Goal: Task Accomplishment & Management: Manage account settings

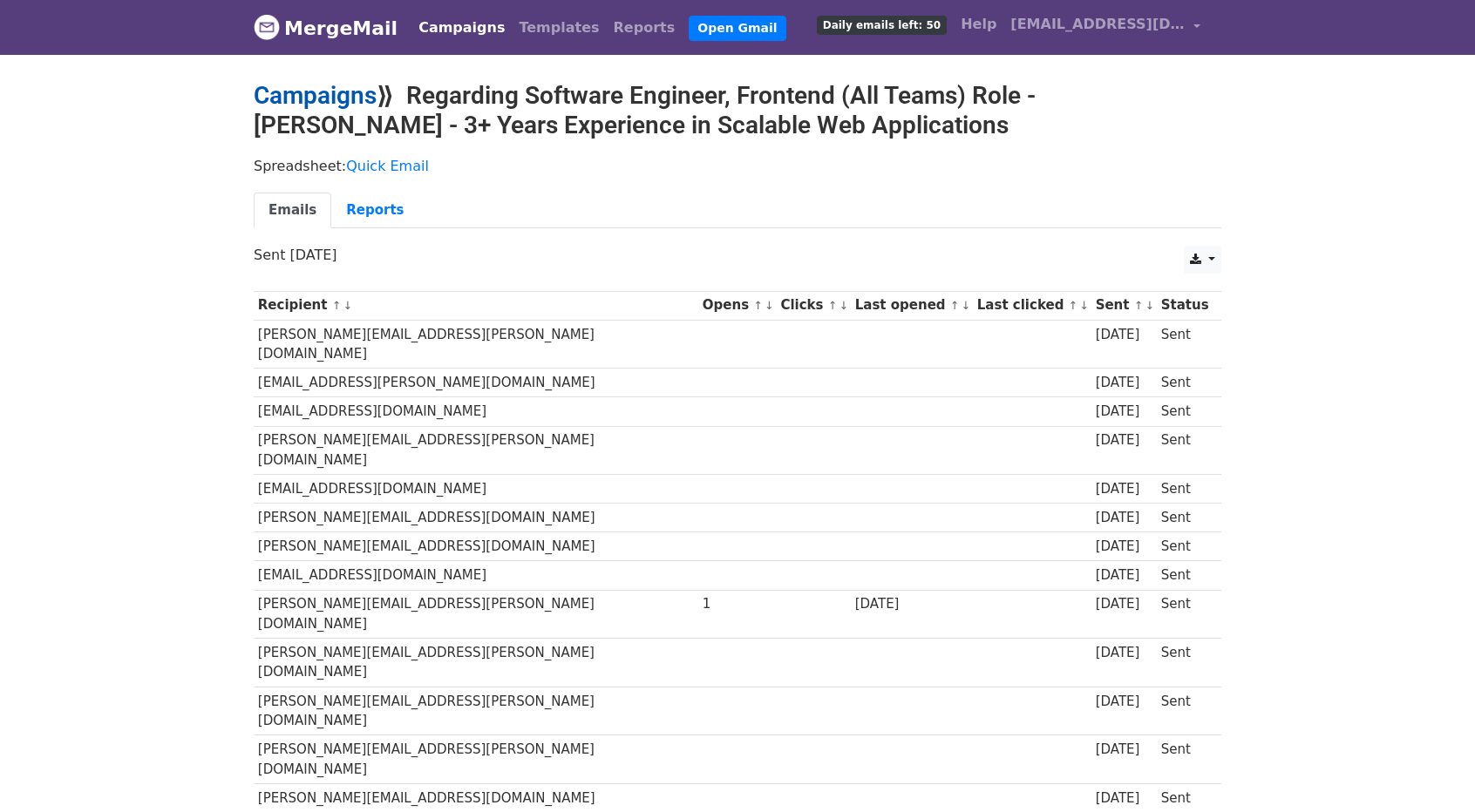
click at [332, 81] on link "Campaigns" at bounding box center [315, 95] width 123 height 29
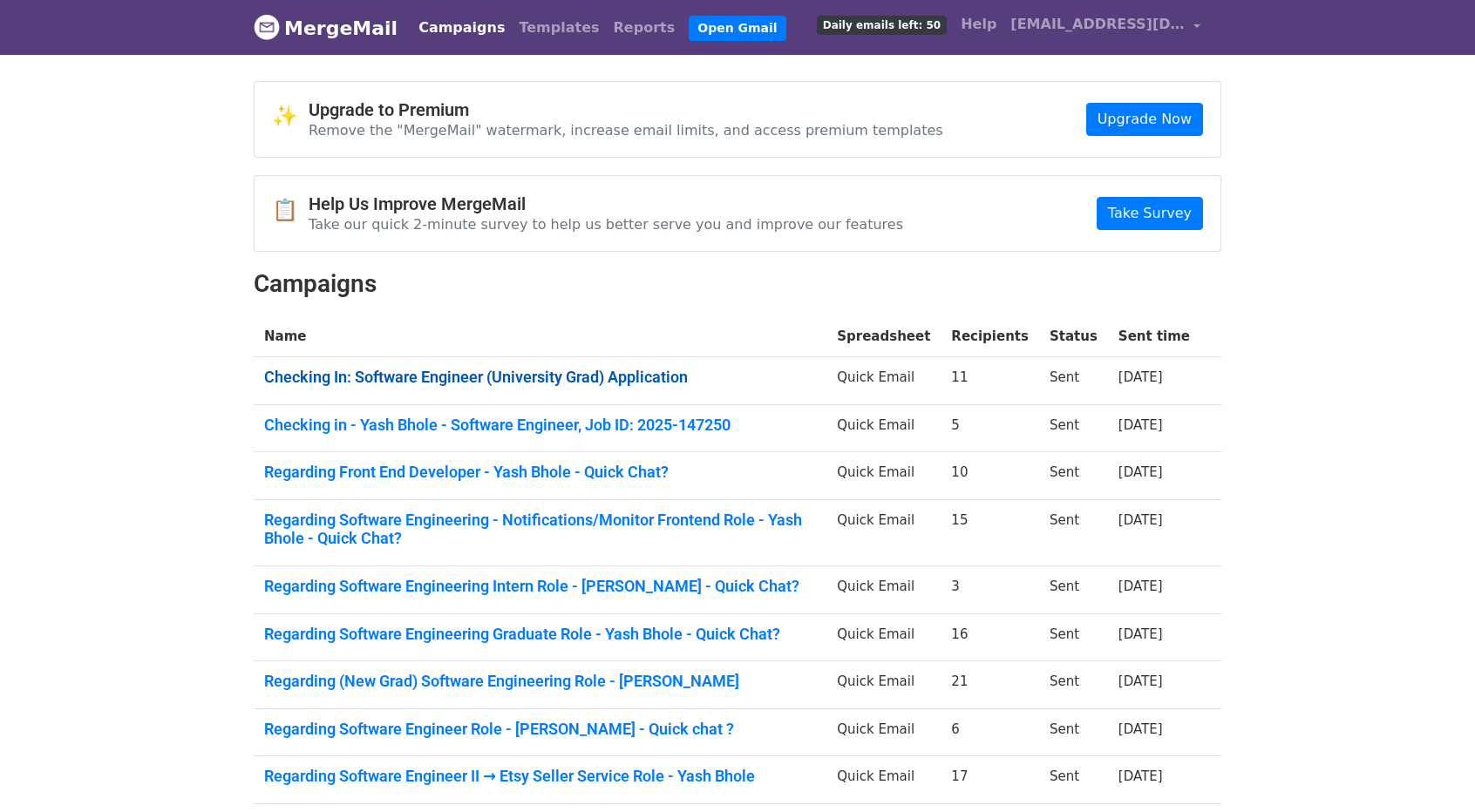
click at [457, 368] on link "Checking In: Software Engineer (University Grad) Application" at bounding box center [540, 377] width 552 height 19
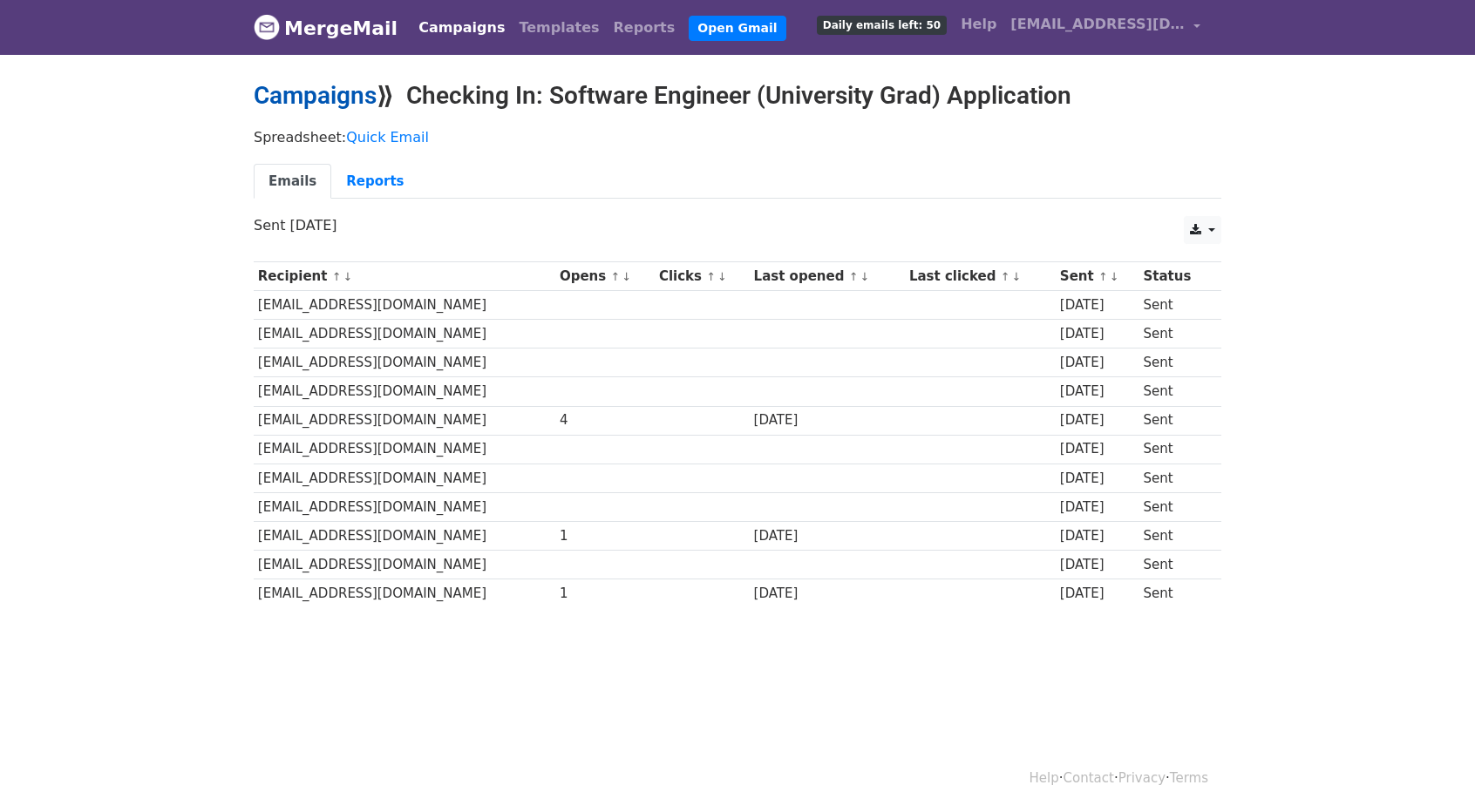
click at [328, 91] on link "Campaigns" at bounding box center [315, 95] width 123 height 29
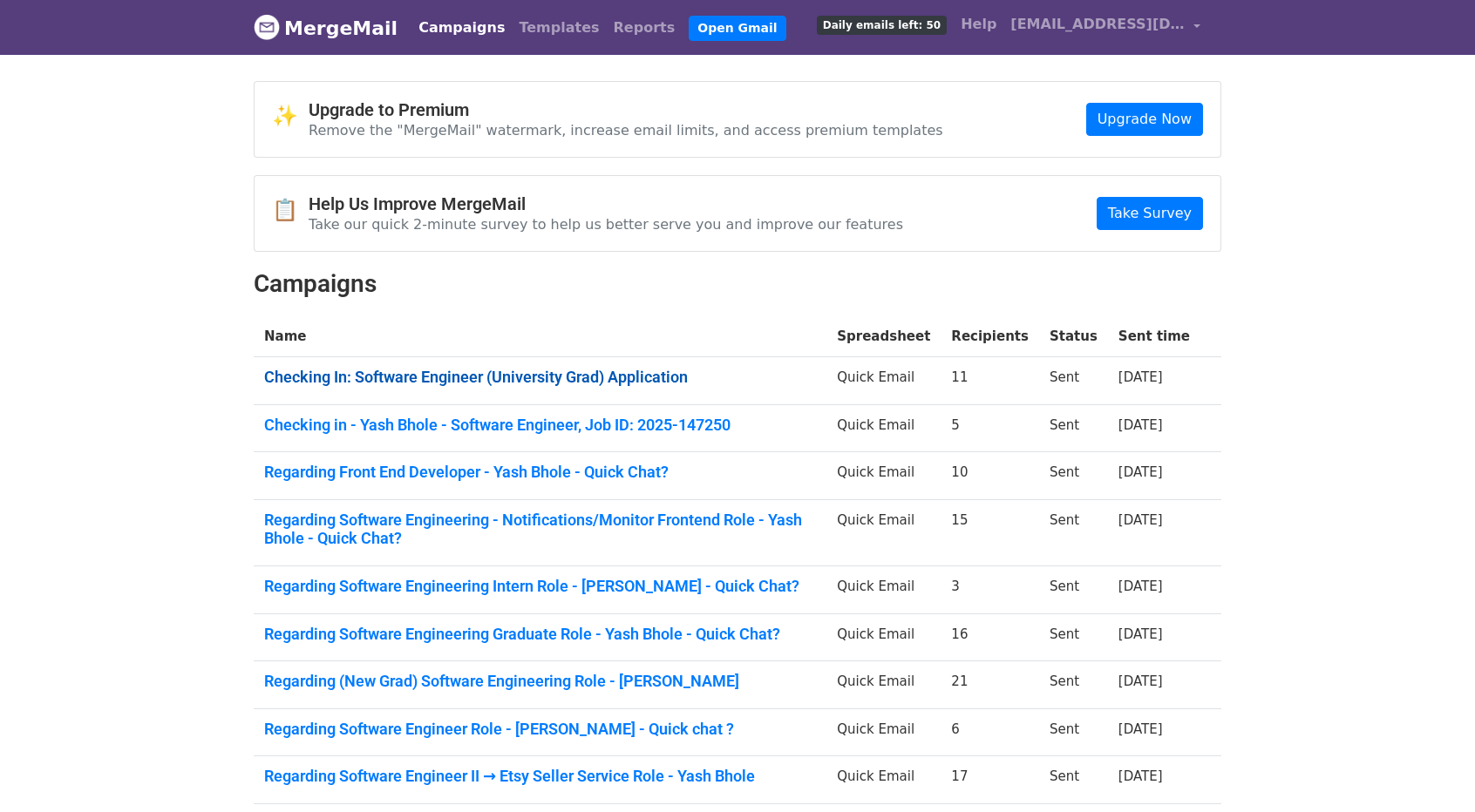
click at [401, 376] on link "Checking In: Software Engineer (University Grad) Application" at bounding box center [540, 377] width 552 height 19
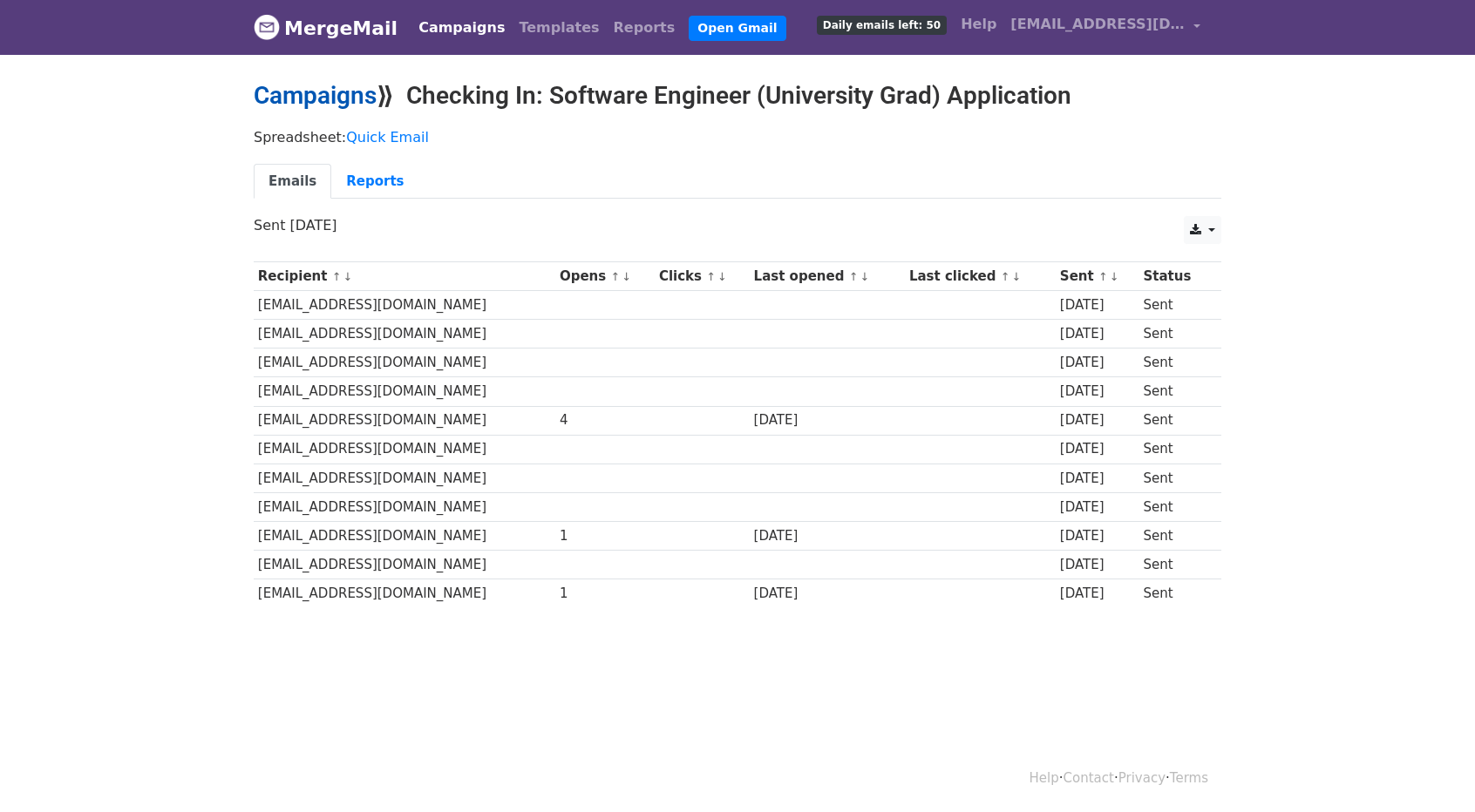
click at [349, 102] on link "Campaigns" at bounding box center [315, 95] width 123 height 29
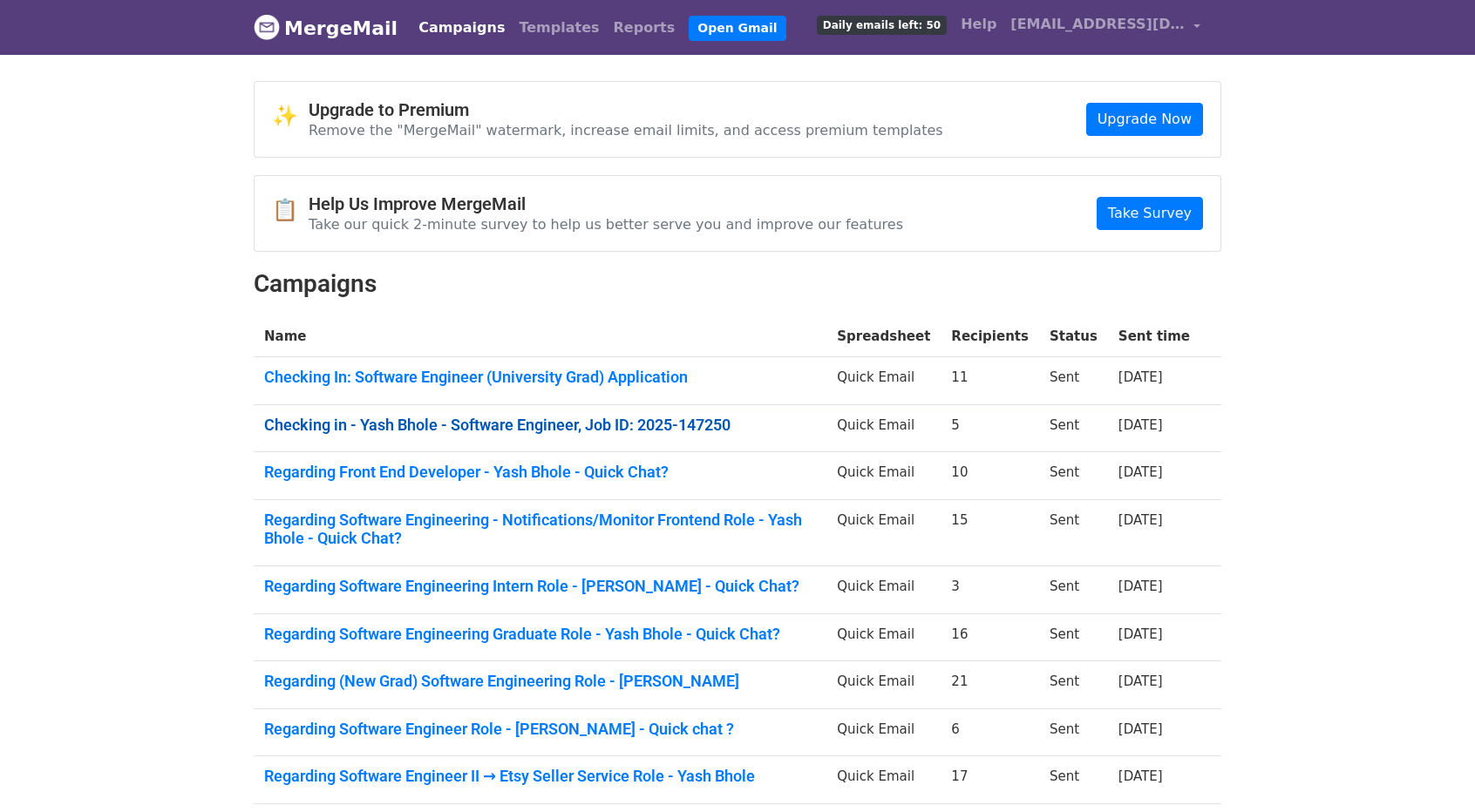
click at [446, 415] on link "Checking in - Yash Bhole - Software Engineer, Job ID: 2025-147250" at bounding box center [540, 424] width 552 height 19
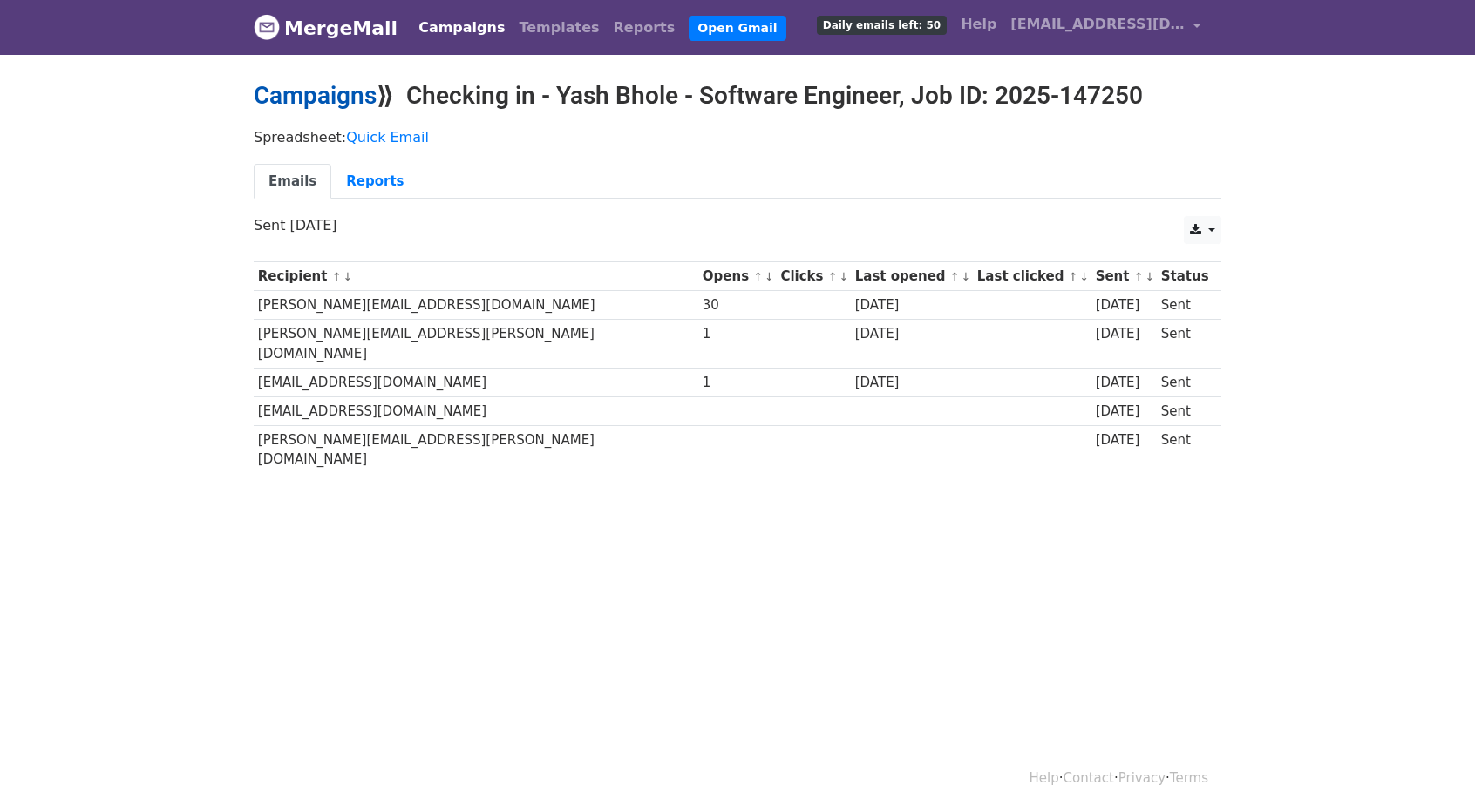
click at [328, 91] on link "Campaigns" at bounding box center [315, 95] width 123 height 29
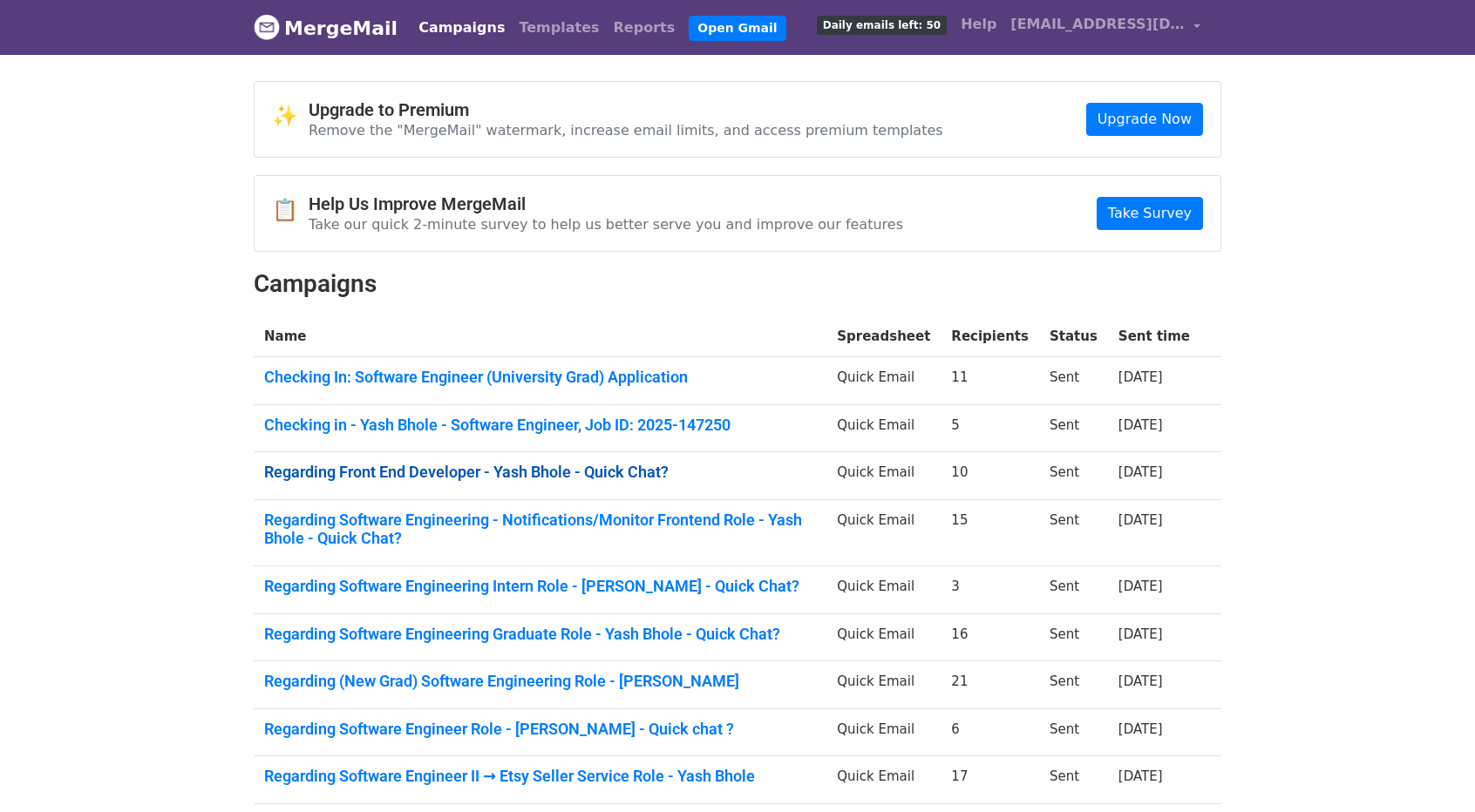
click at [492, 477] on link "Regarding Front End Developer - Yash Bhole - Quick Chat?" at bounding box center [540, 472] width 552 height 19
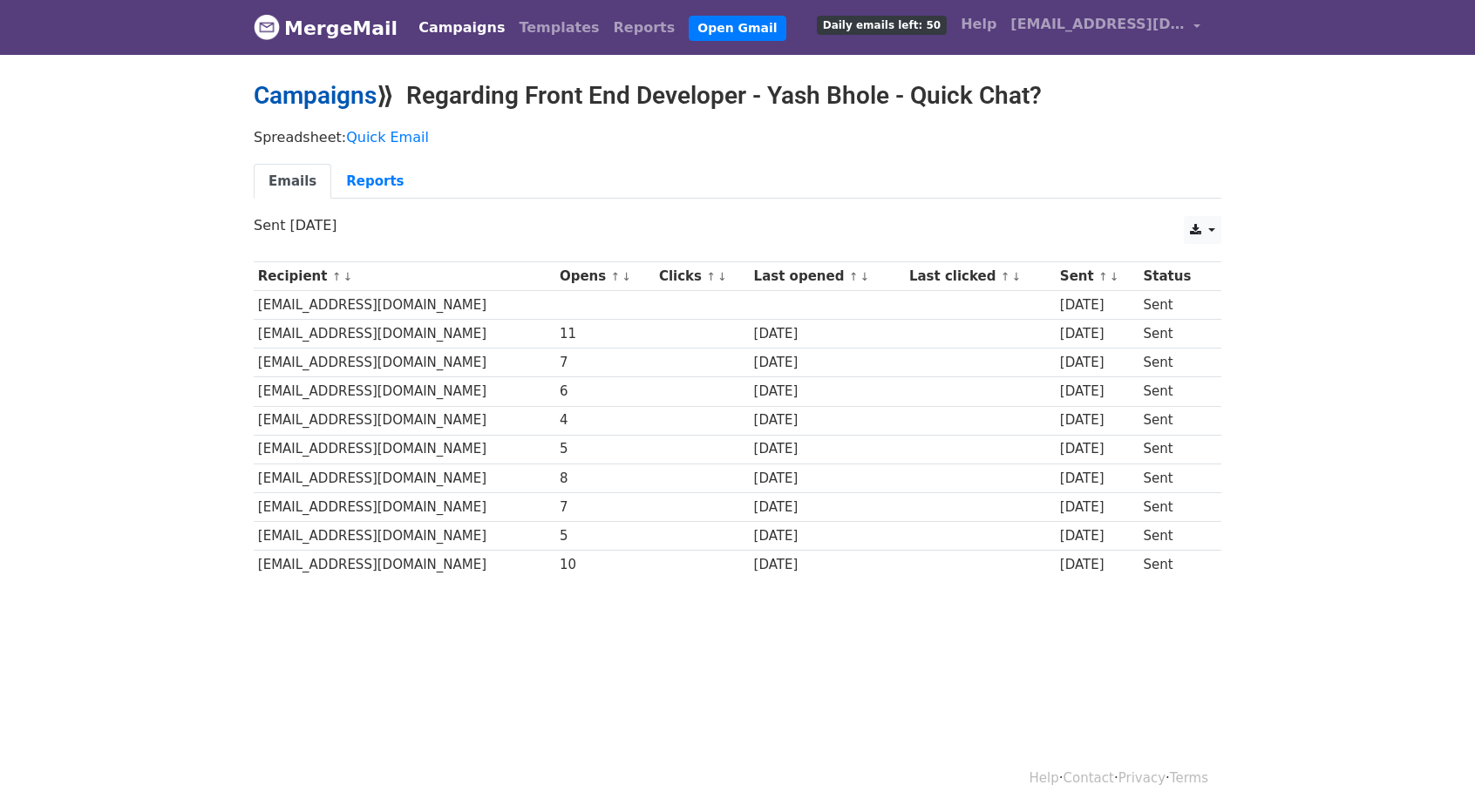
click at [298, 103] on link "Campaigns" at bounding box center [315, 95] width 123 height 29
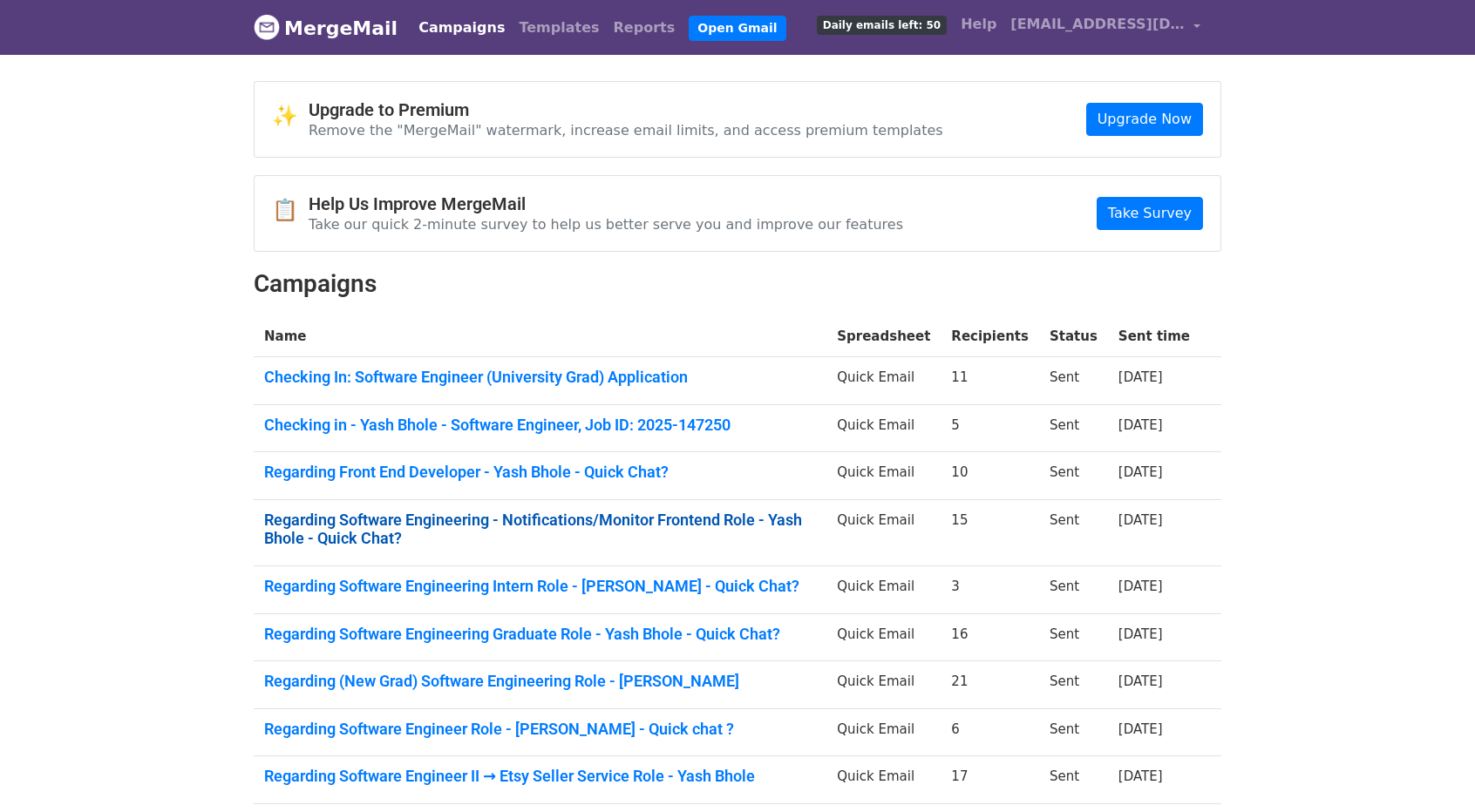
click at [429, 526] on link "Regarding Software Engineering - Notifications/Monitor Frontend Role - Yash Bho…" at bounding box center [540, 530] width 552 height 38
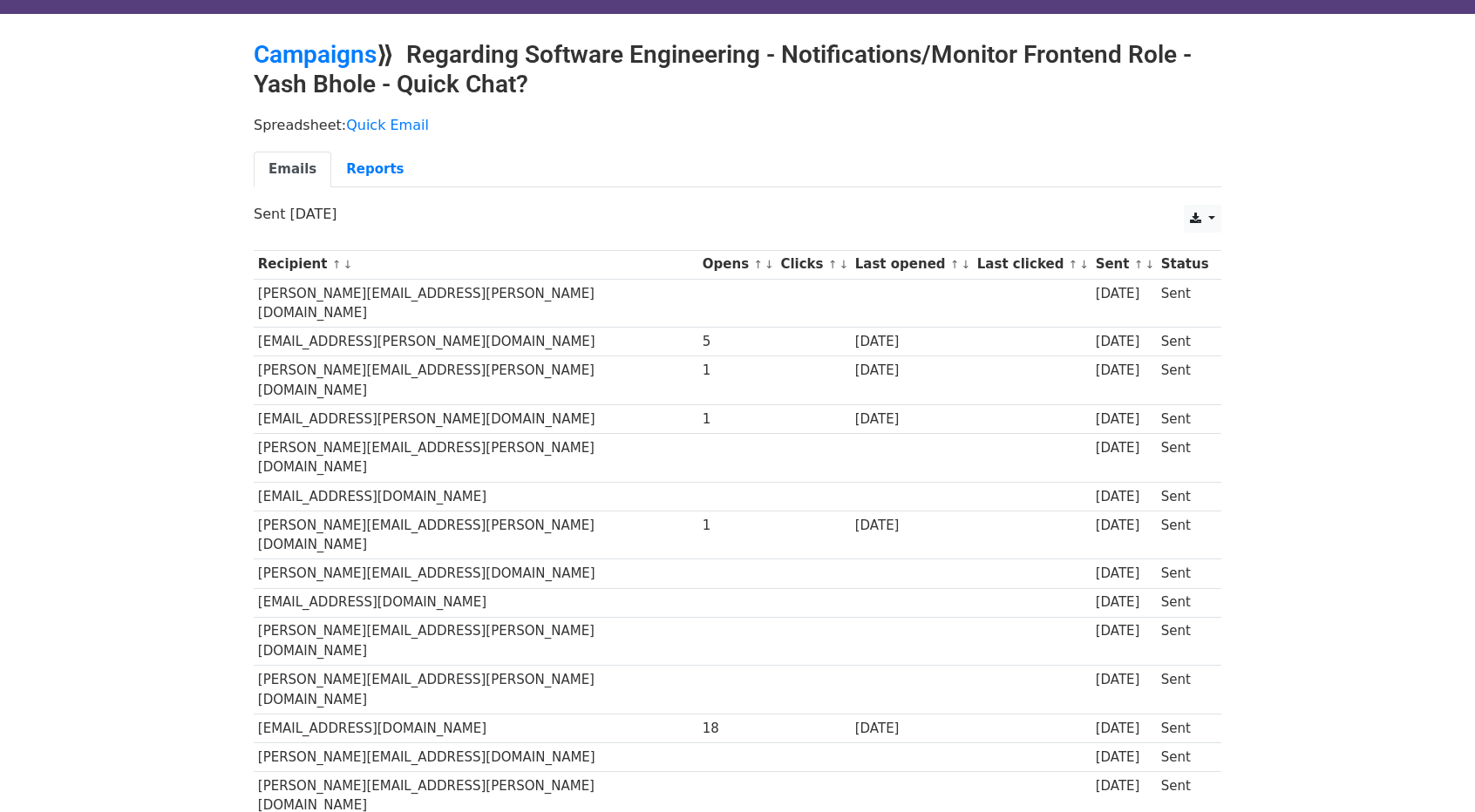
scroll to position [42, 0]
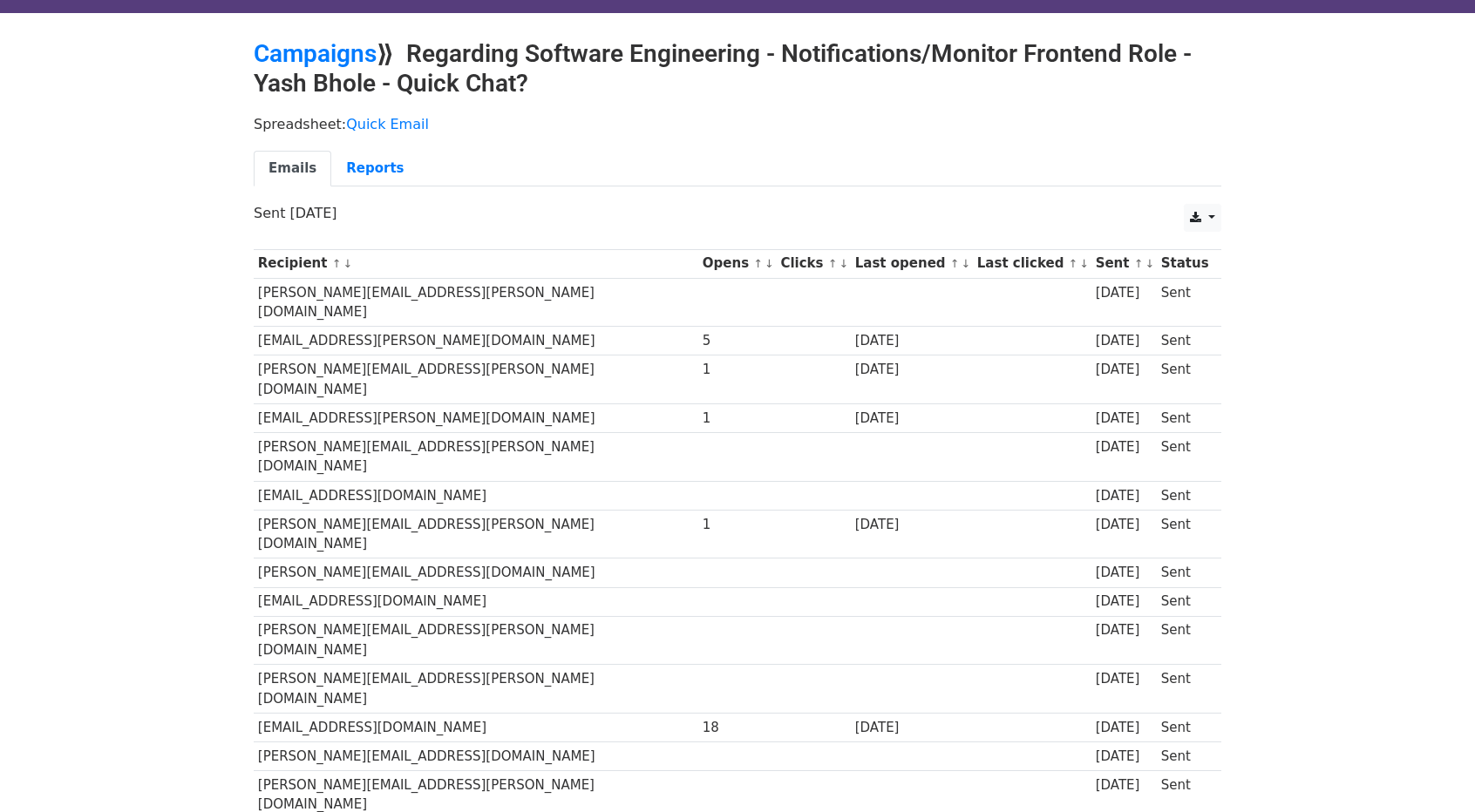
click at [259, 68] on h2 "Campaigns ⟫ Regarding Software Engineering - Notifications/Monitor Frontend Rol…" at bounding box center [737, 68] width 967 height 59
click at [271, 52] on link "Campaigns" at bounding box center [315, 53] width 123 height 29
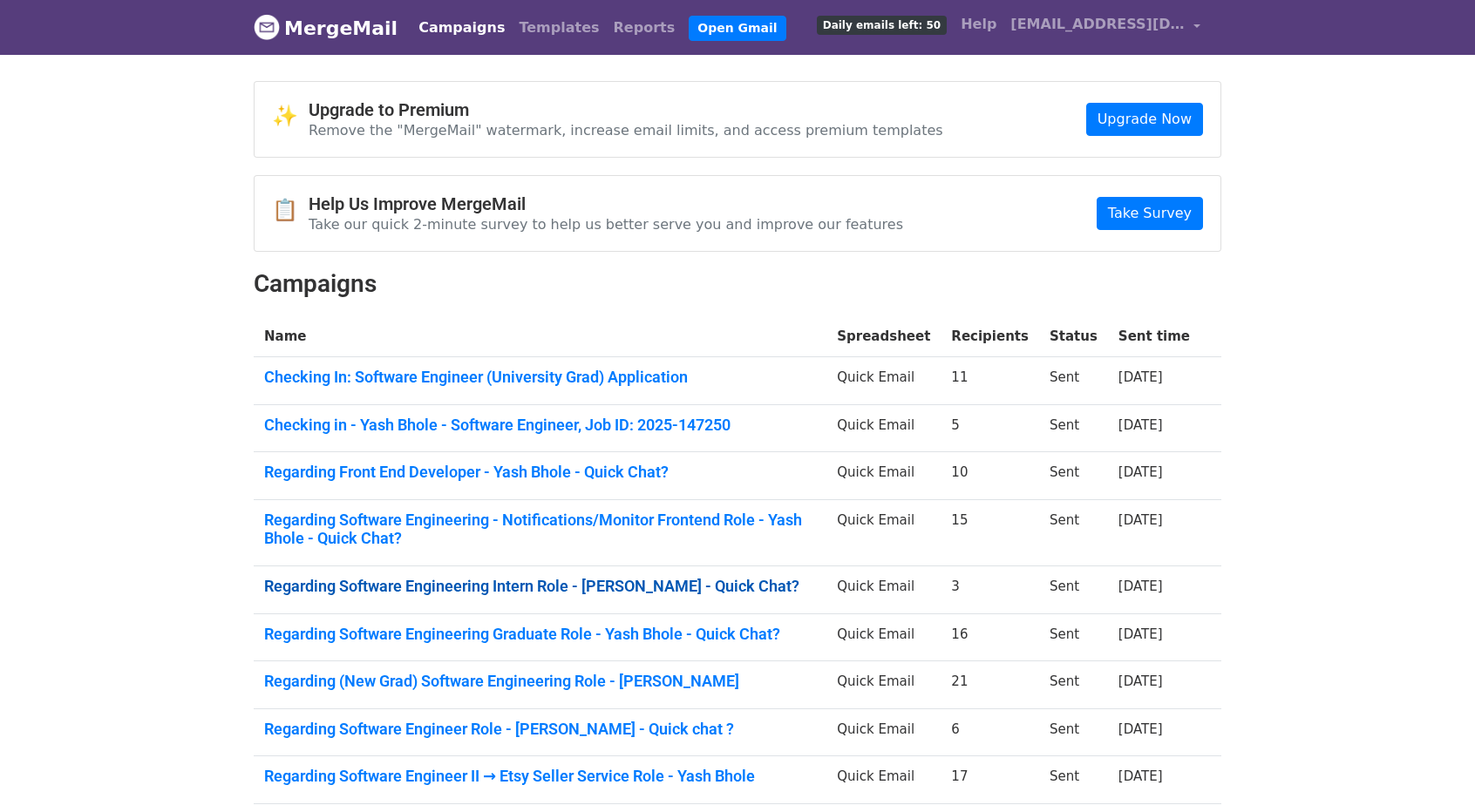
click at [535, 580] on link "Regarding Software Engineering Intern Role - Yash Bhole - Quick Chat?" at bounding box center [540, 586] width 552 height 19
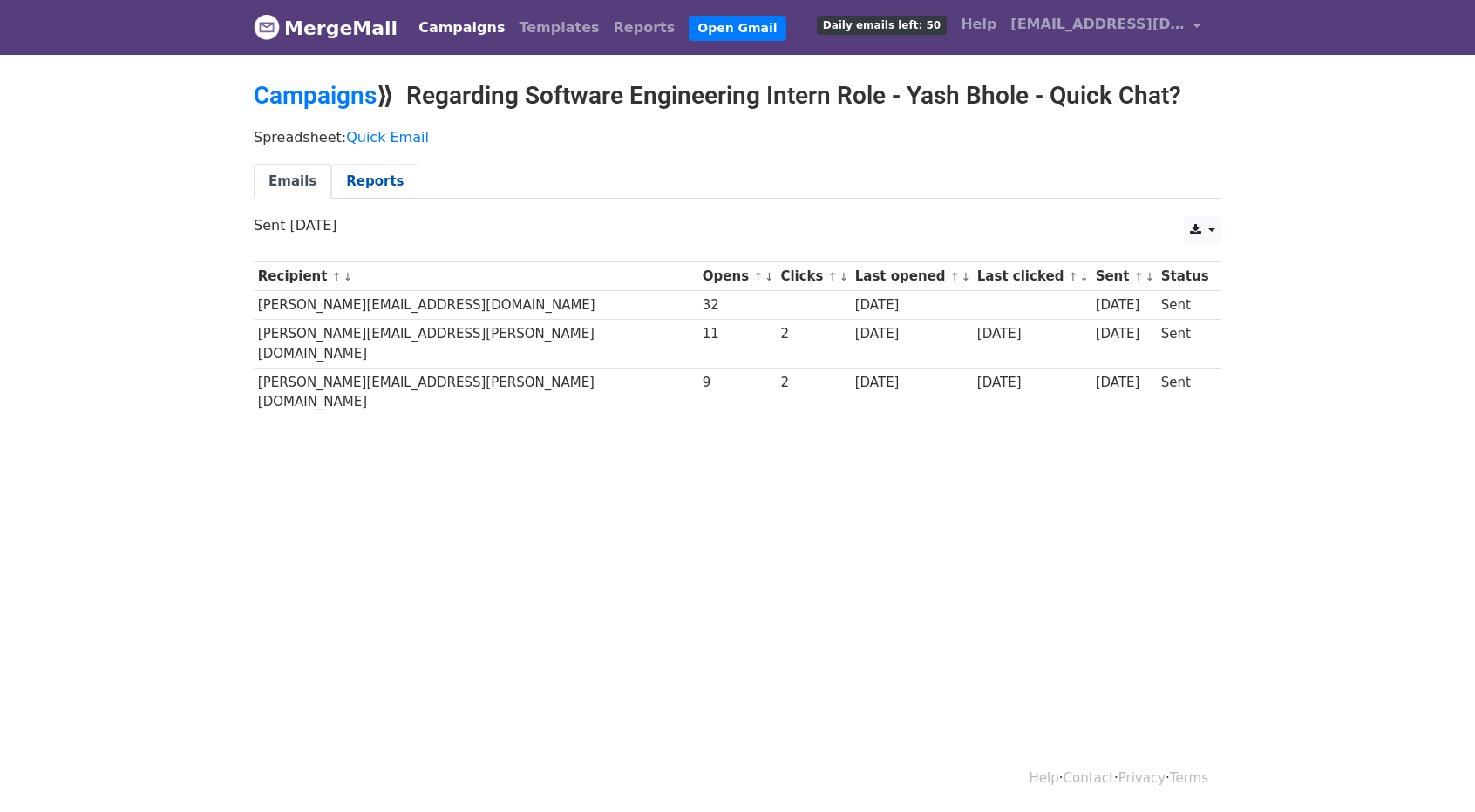
click at [358, 184] on link "Reports" at bounding box center [375, 182] width 87 height 36
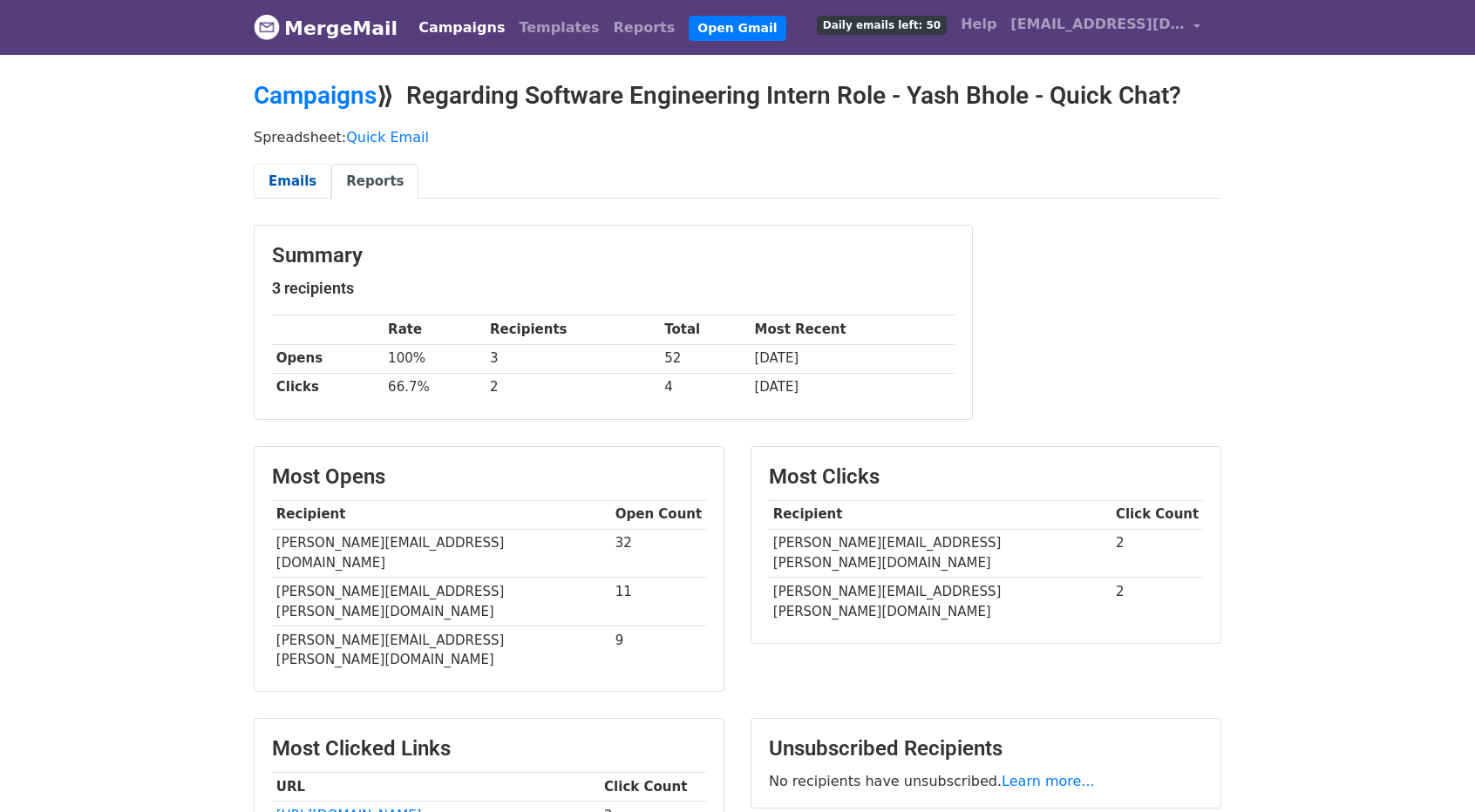
click at [296, 182] on link "Emails" at bounding box center [292, 182] width 78 height 36
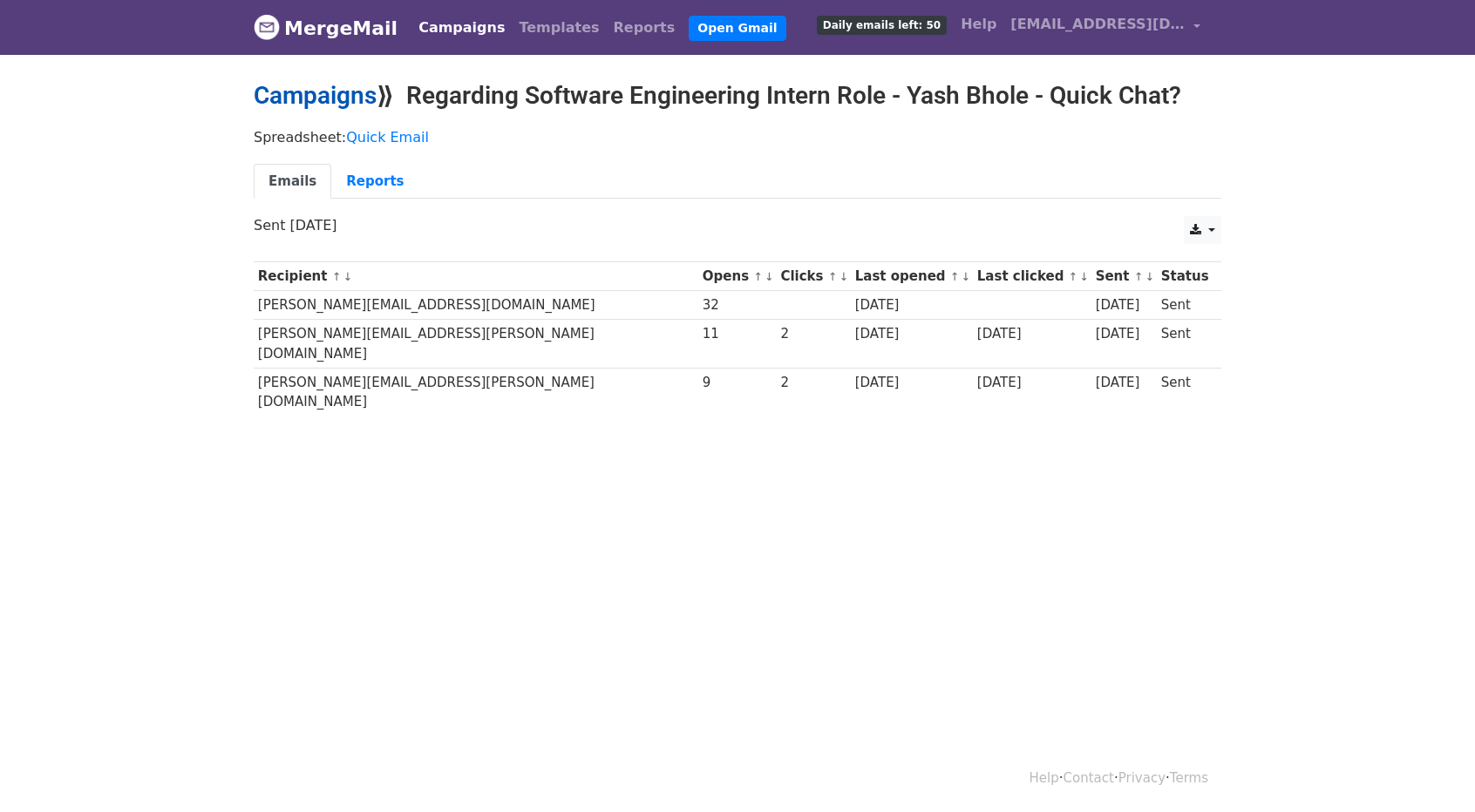
click at [299, 89] on link "Campaigns" at bounding box center [315, 95] width 123 height 29
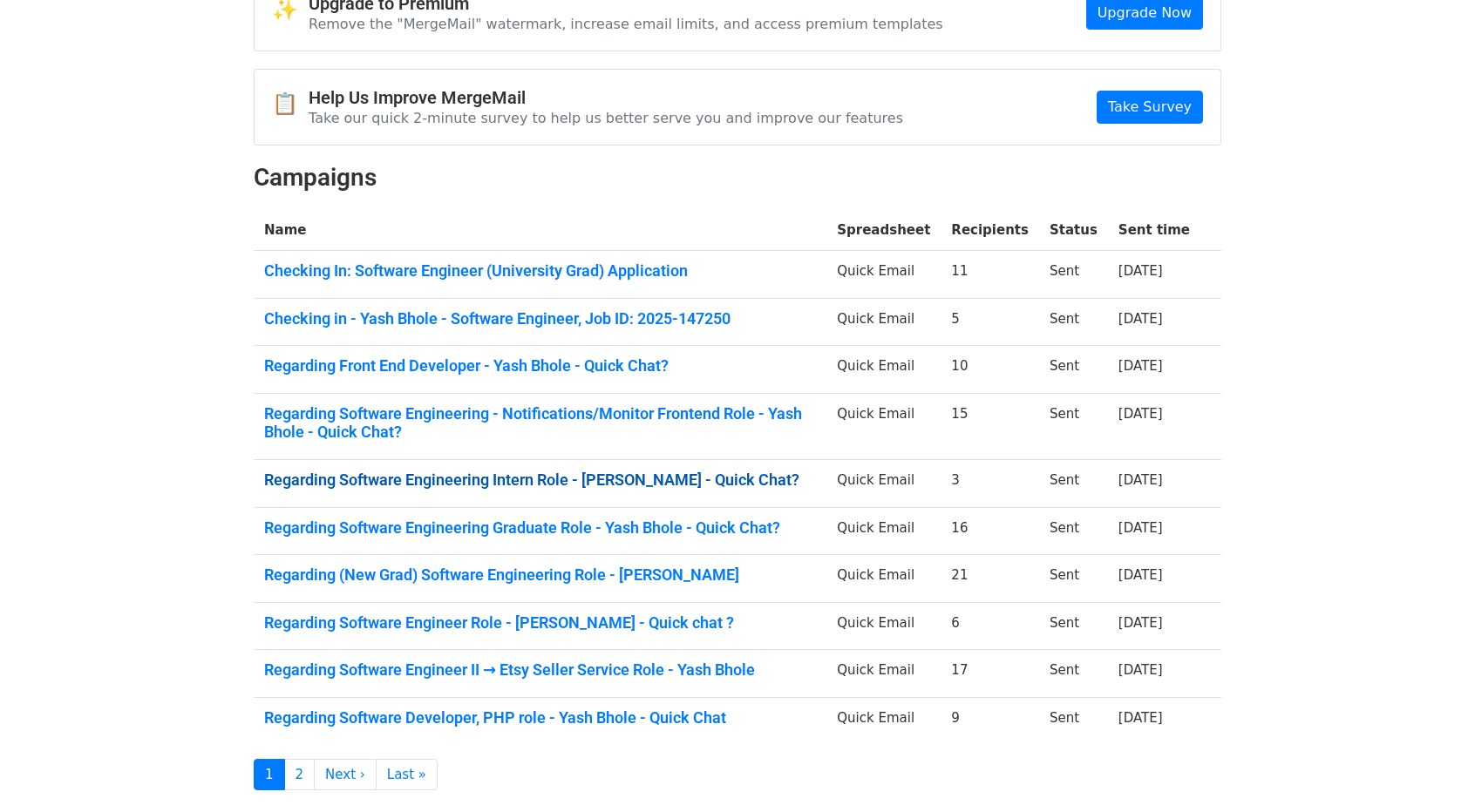
scroll to position [109, 0]
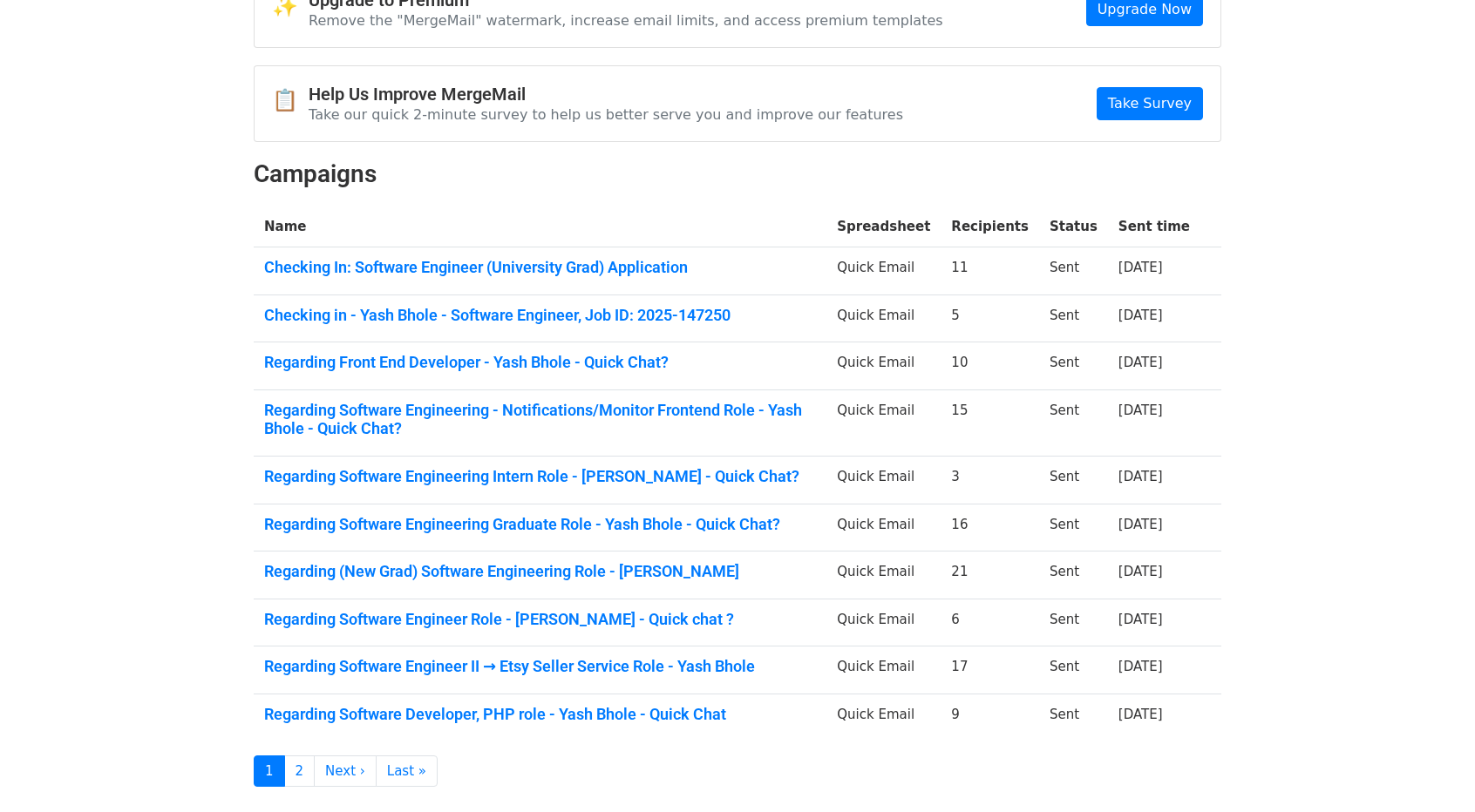
click at [627, 504] on td "Regarding Software Engineering Graduate Role - Yash Bhole - Quick Chat?" at bounding box center [540, 528] width 573 height 48
click at [627, 507] on td "Regarding Software Engineering Graduate Role - Yash Bhole - Quick Chat?" at bounding box center [540, 528] width 573 height 48
click at [627, 515] on link "Regarding Software Engineering Graduate Role - Yash Bhole - Quick Chat?" at bounding box center [540, 524] width 552 height 19
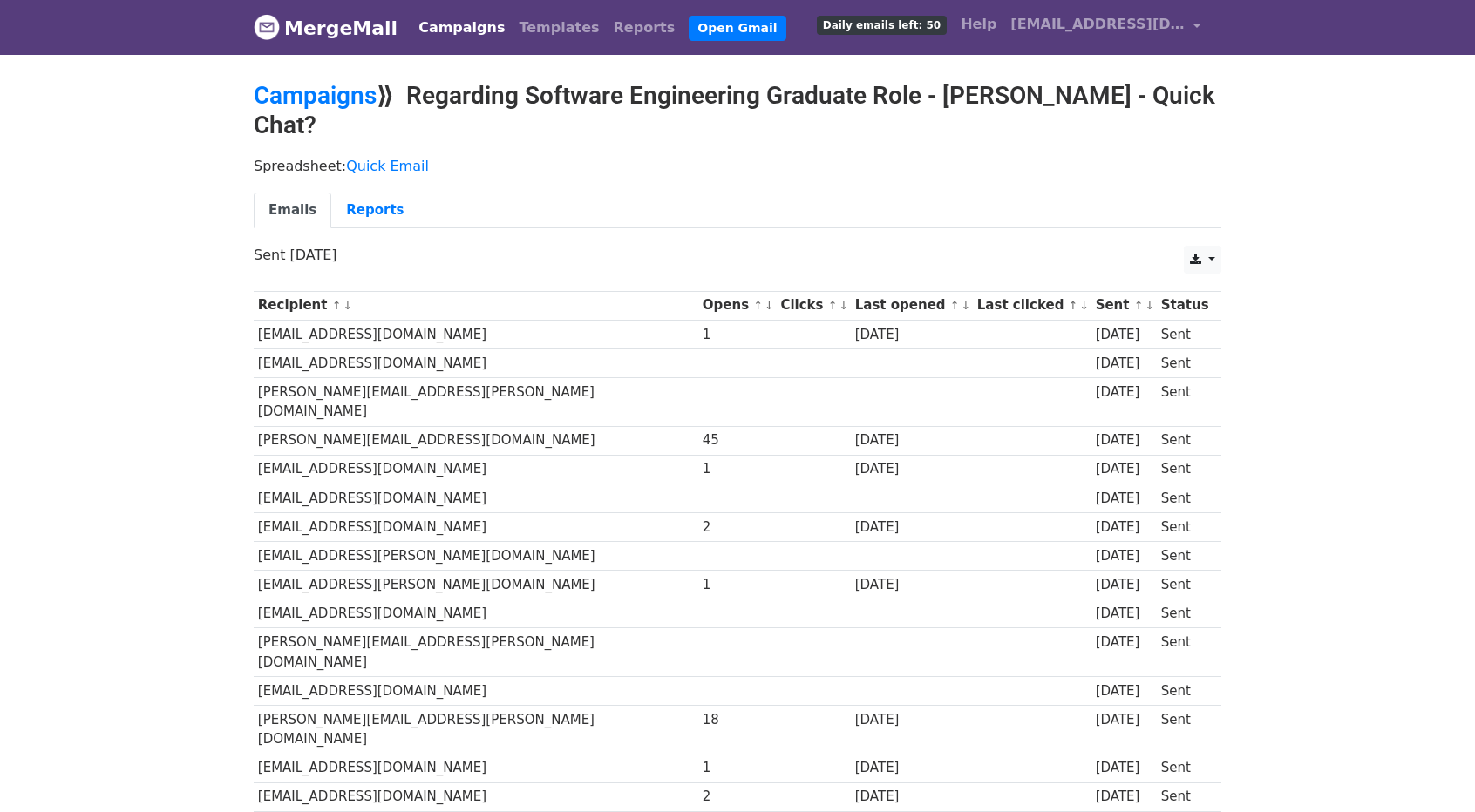
scroll to position [116, 0]
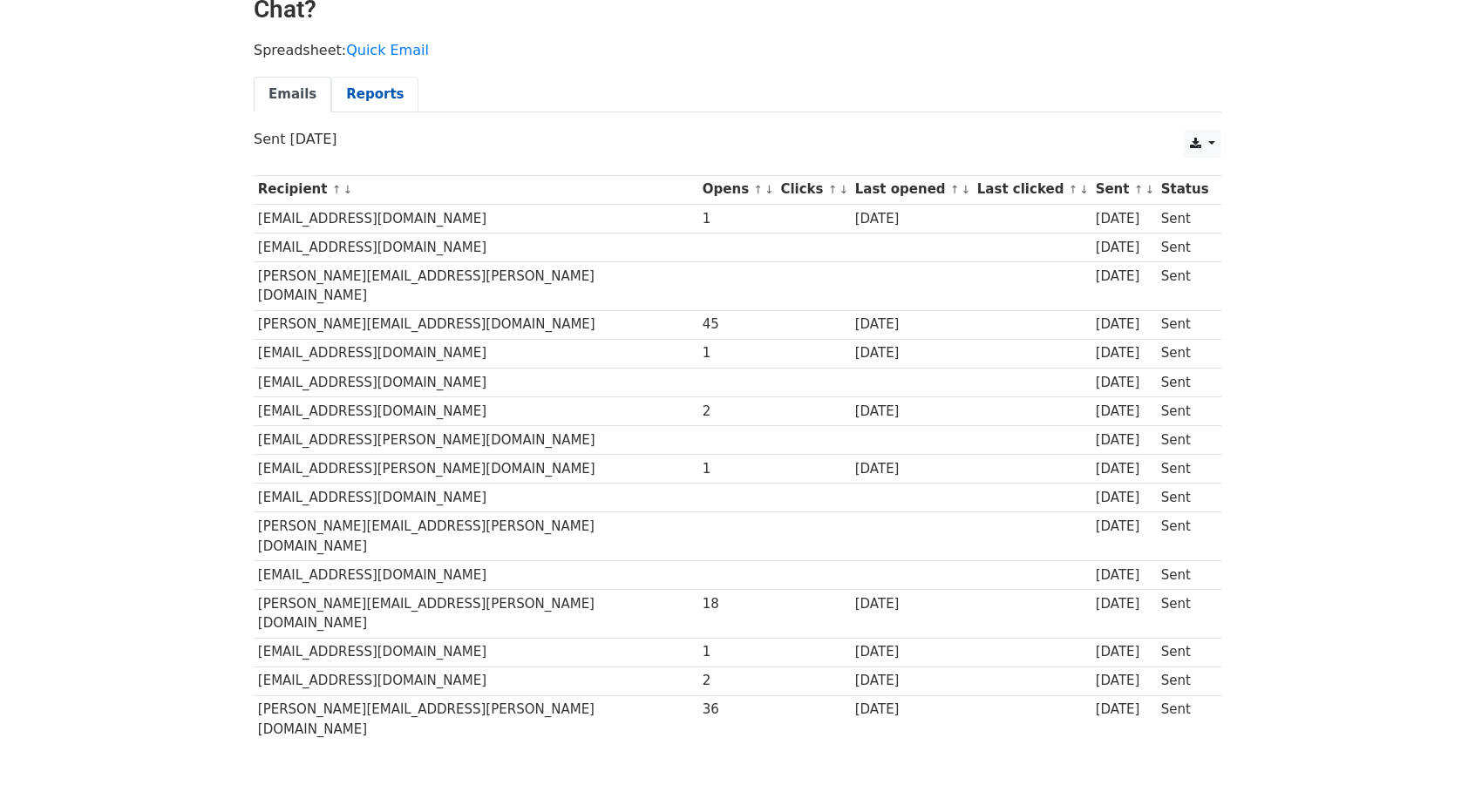
click at [351, 102] on link "Reports" at bounding box center [375, 94] width 87 height 36
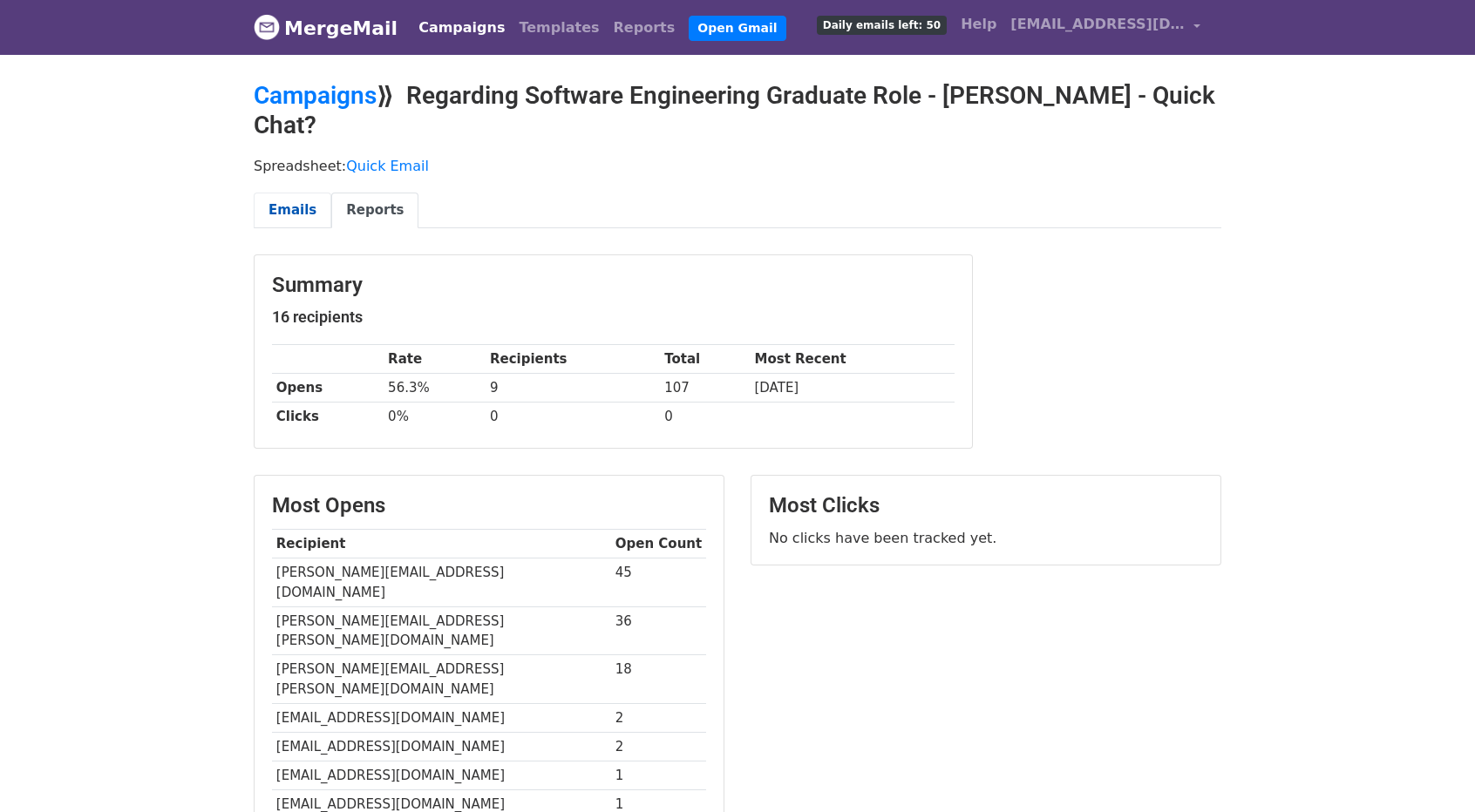
click at [289, 205] on link "Emails" at bounding box center [292, 211] width 78 height 36
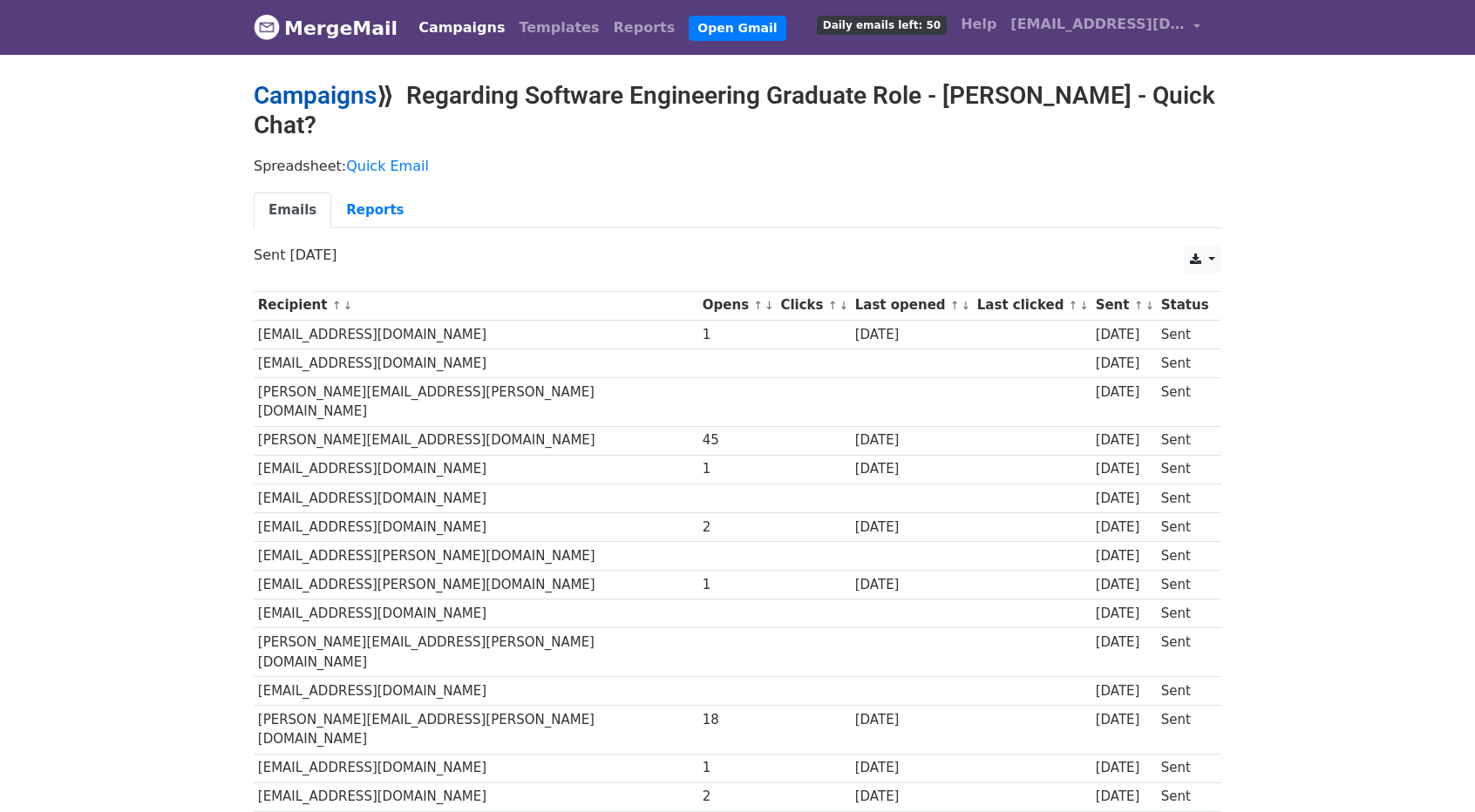
click at [289, 94] on link "Campaigns" at bounding box center [315, 95] width 123 height 29
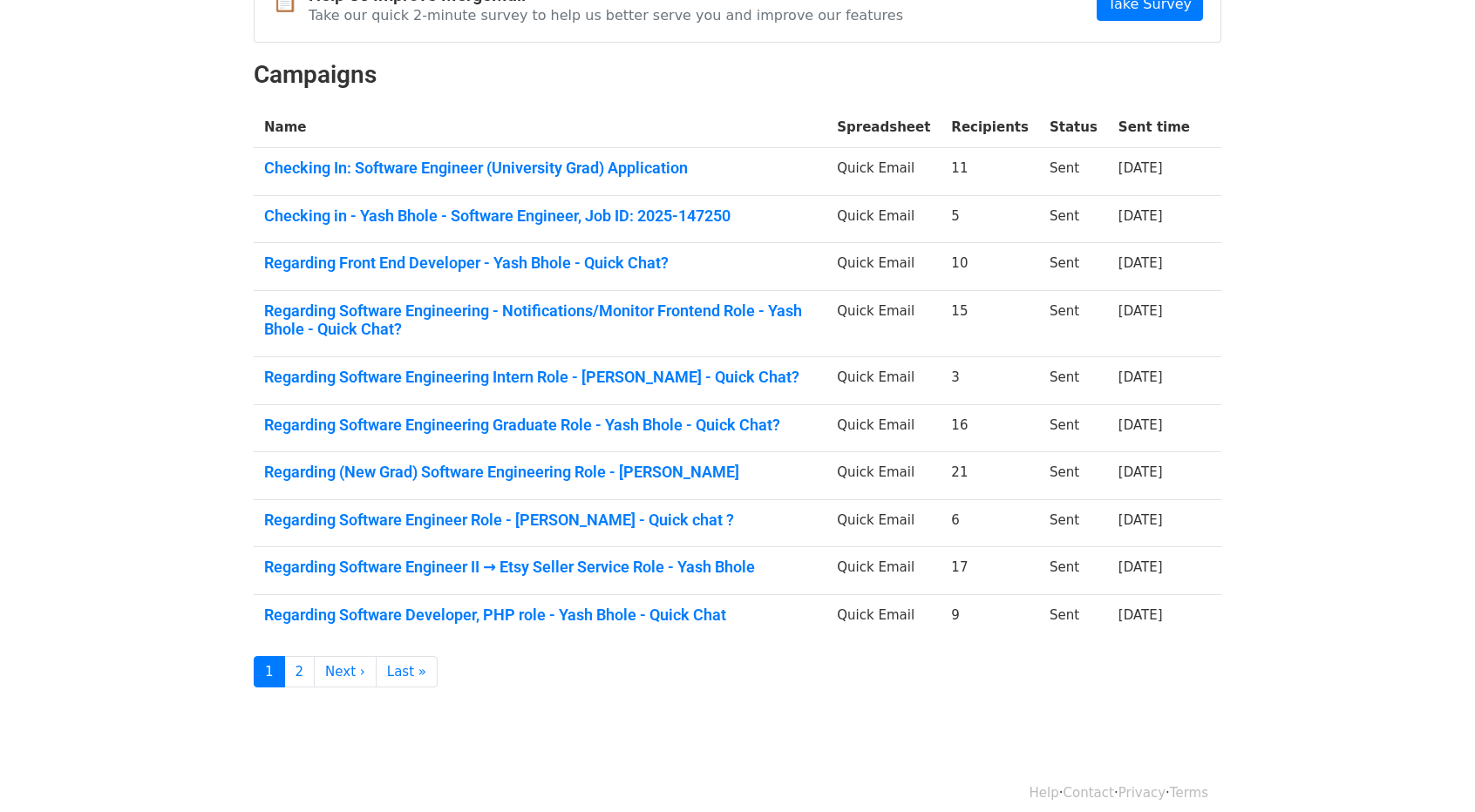
scroll to position [220, 0]
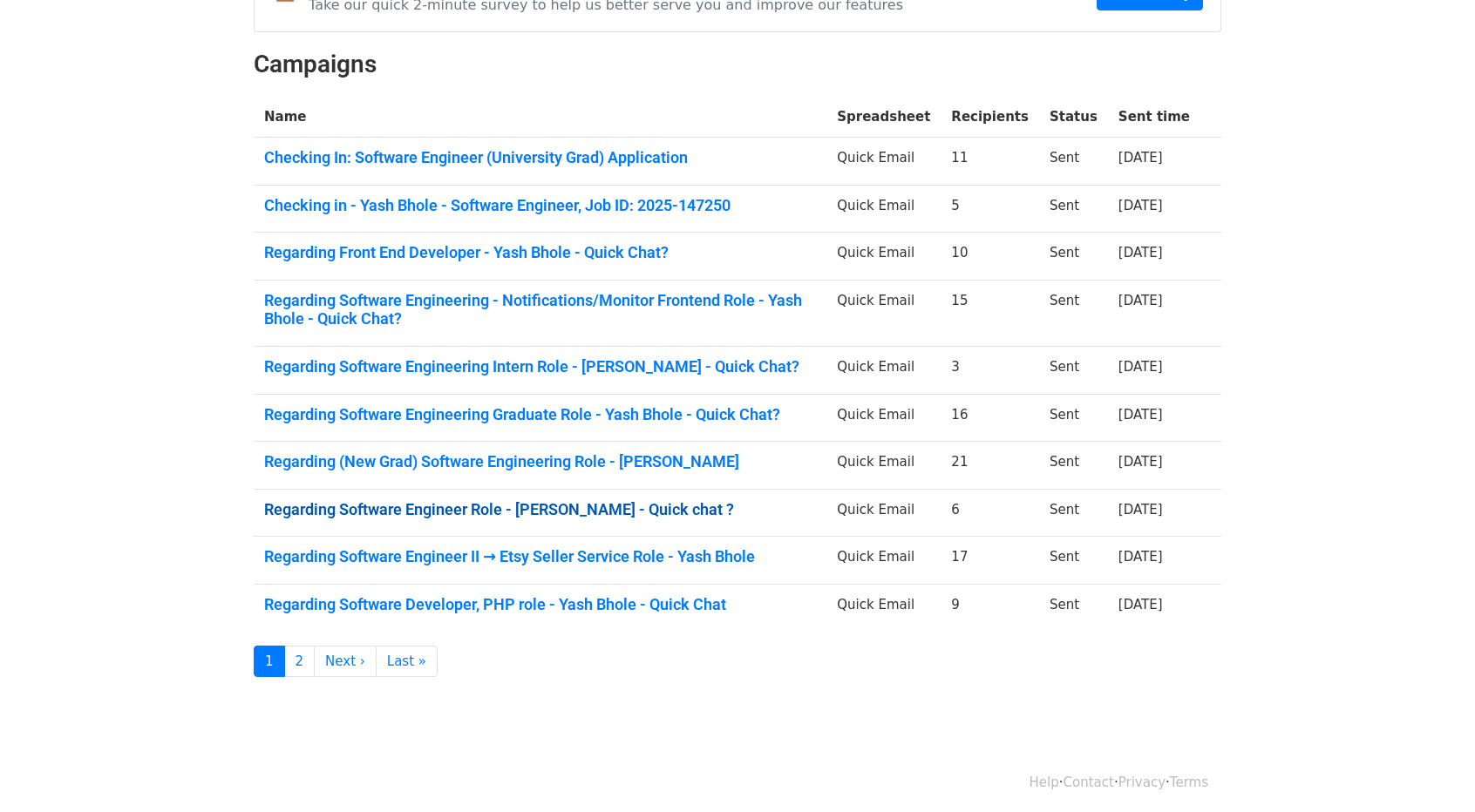
click at [463, 510] on link "Regarding Software Engineer Role - [PERSON_NAME] - Quick chat ?" at bounding box center [540, 509] width 552 height 19
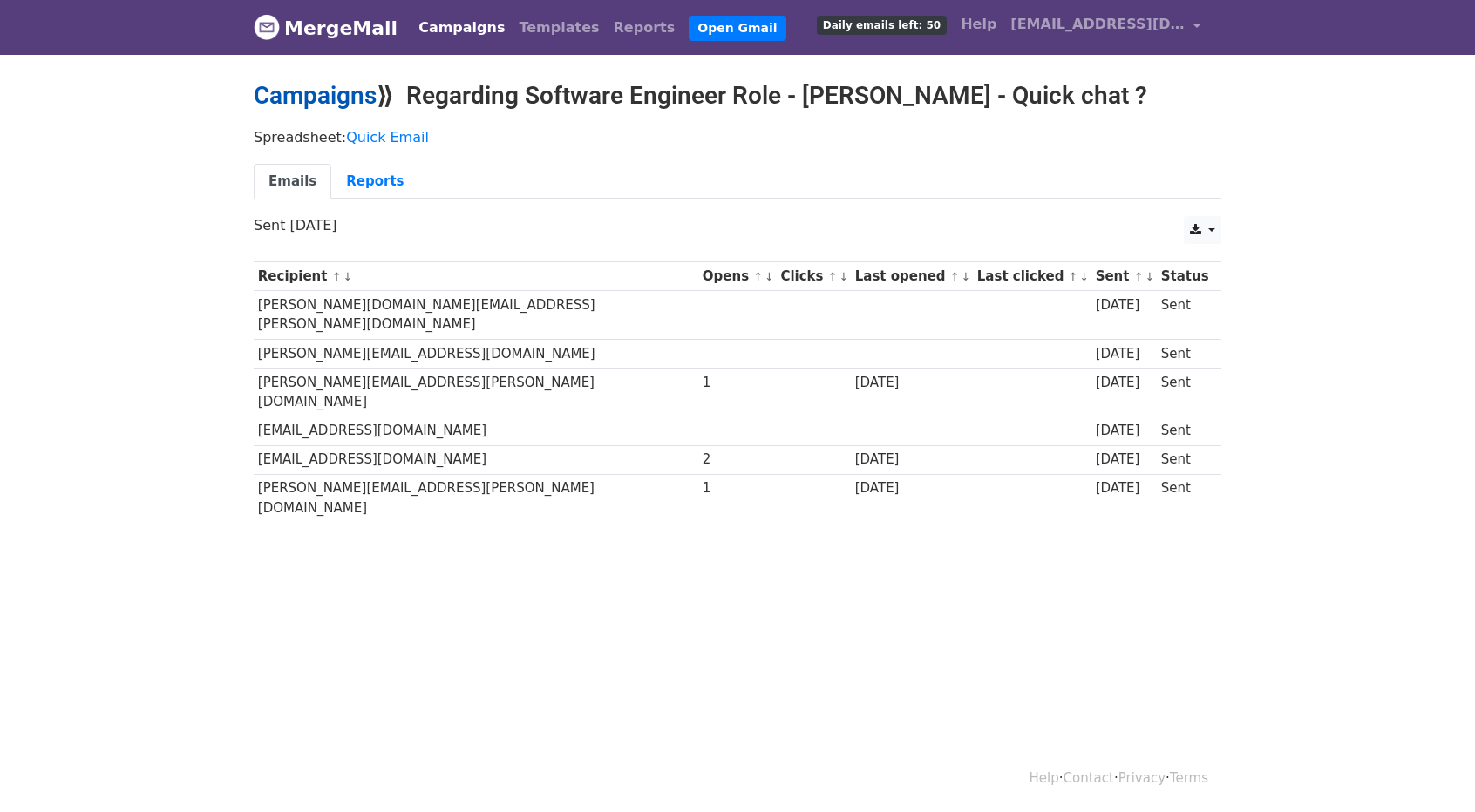
click at [310, 88] on link "Campaigns" at bounding box center [315, 95] width 123 height 29
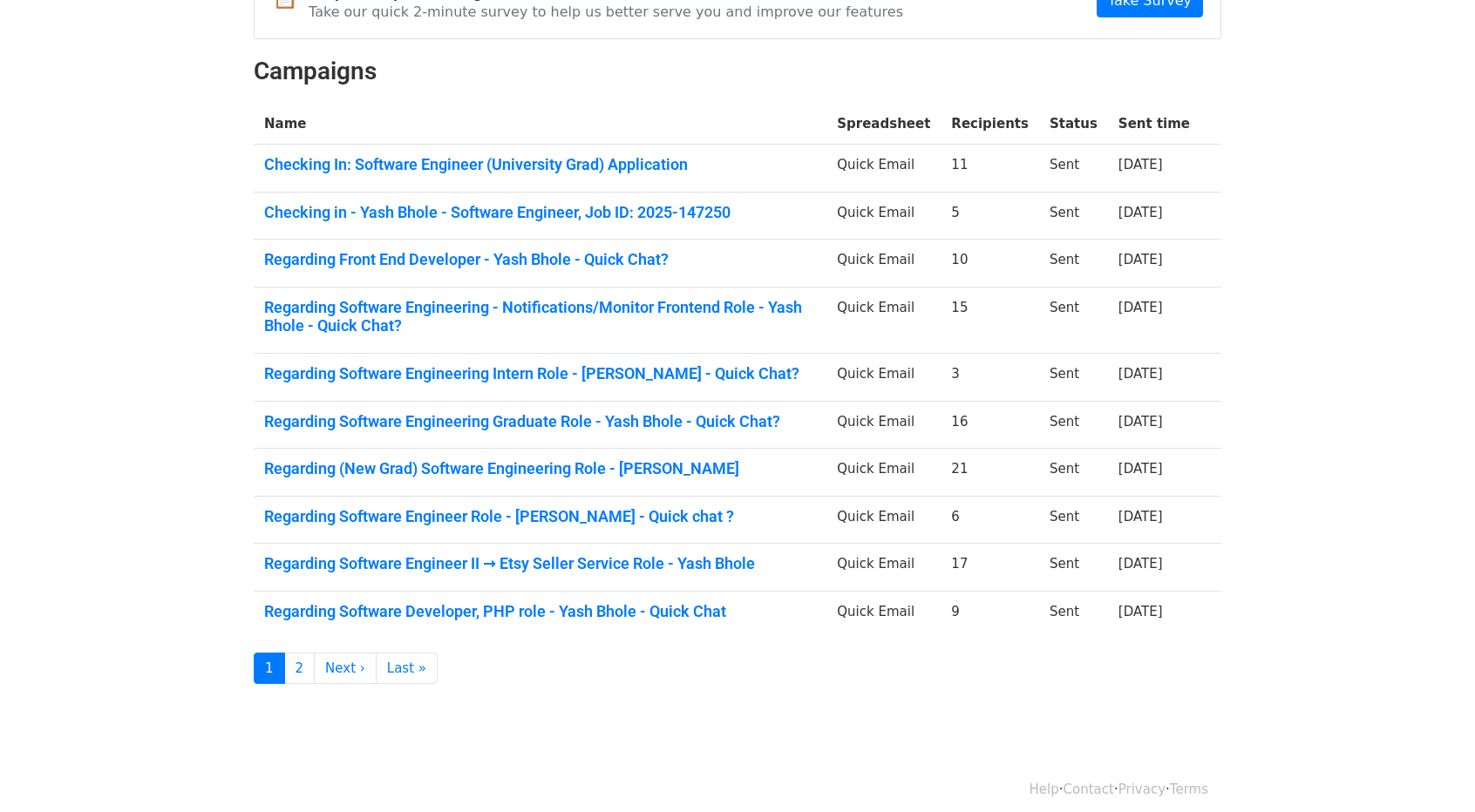
scroll to position [220, 0]
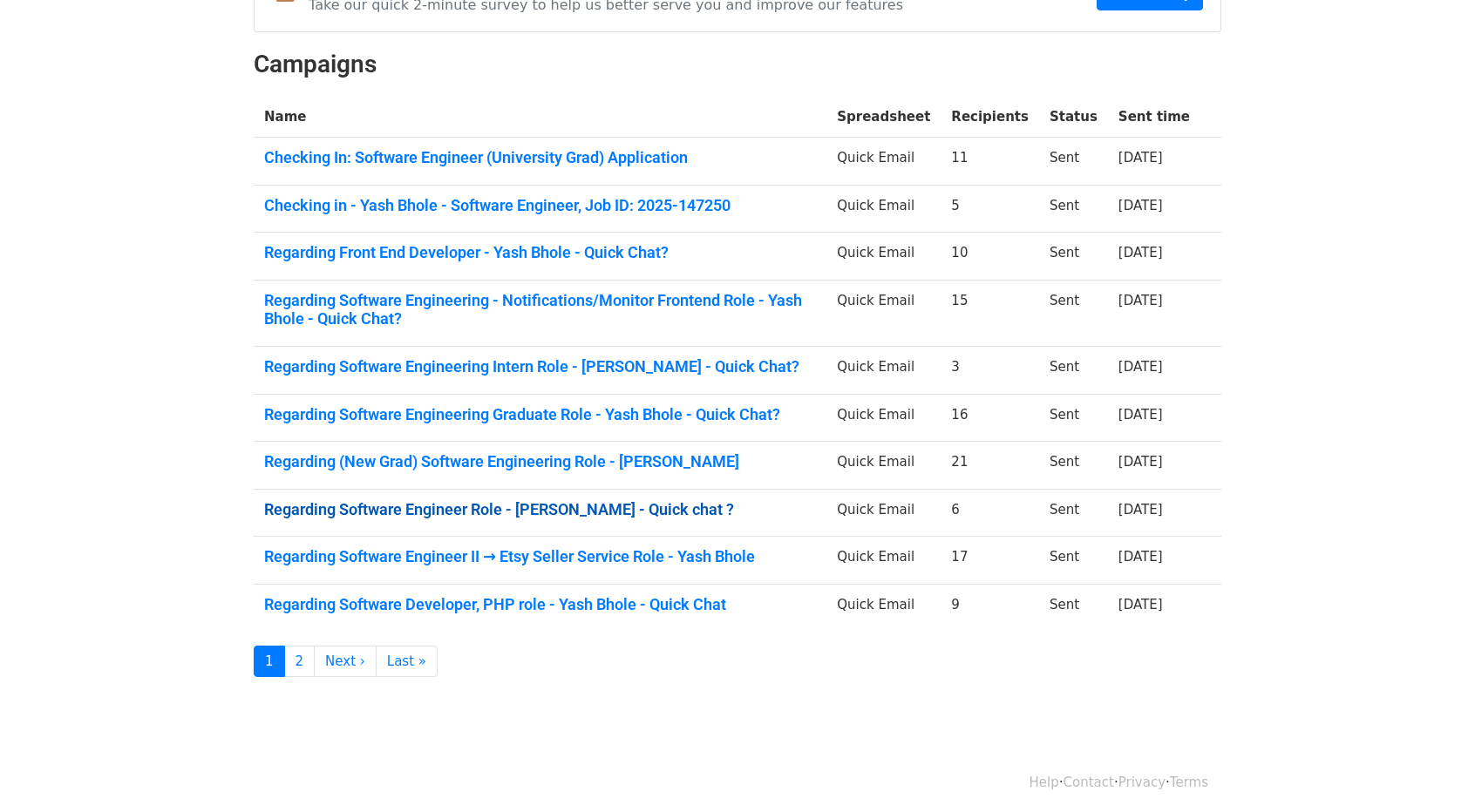
click at [440, 513] on link "Regarding Software Engineer Role - [PERSON_NAME] - Quick chat ?" at bounding box center [540, 509] width 552 height 19
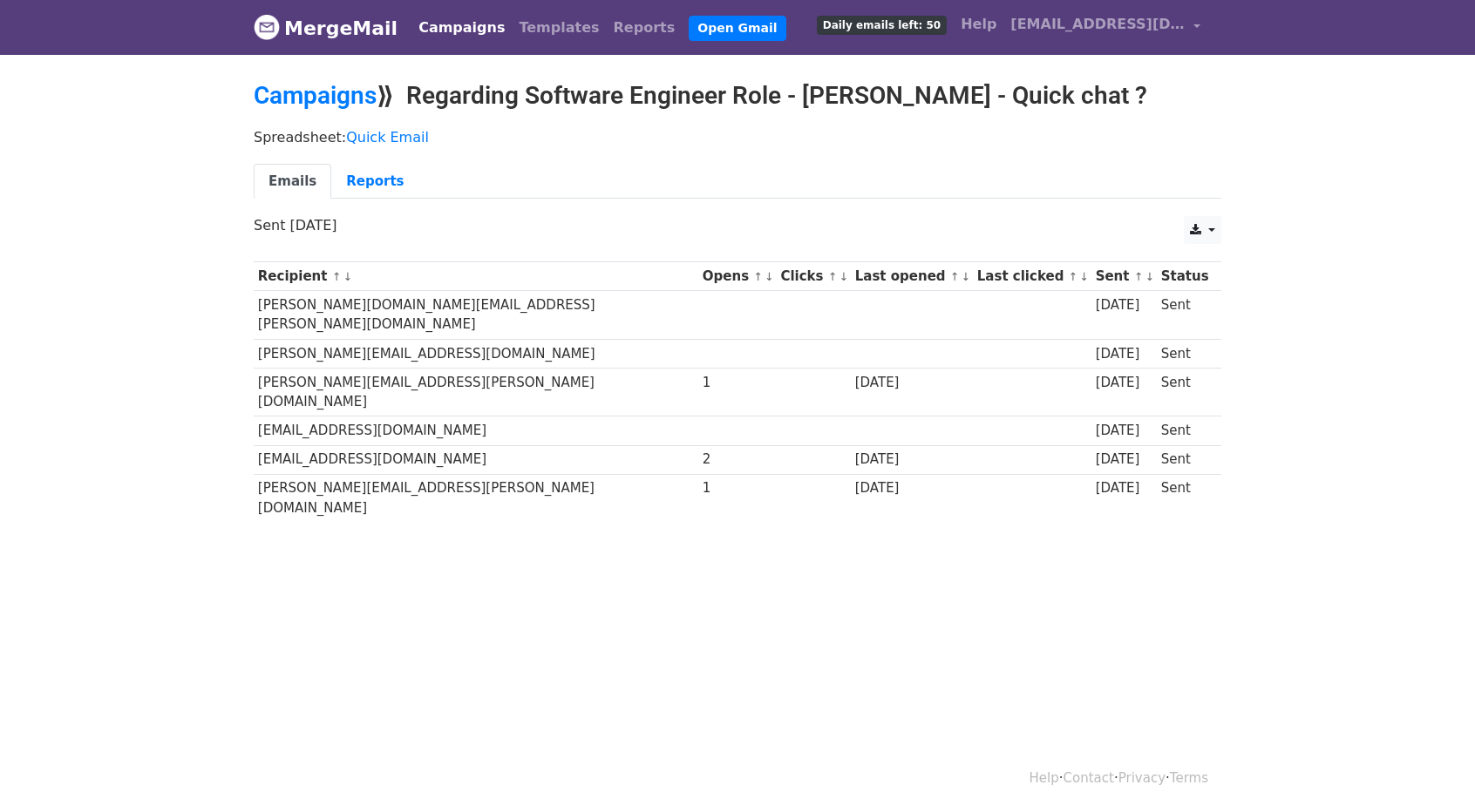
scroll to position [2, 0]
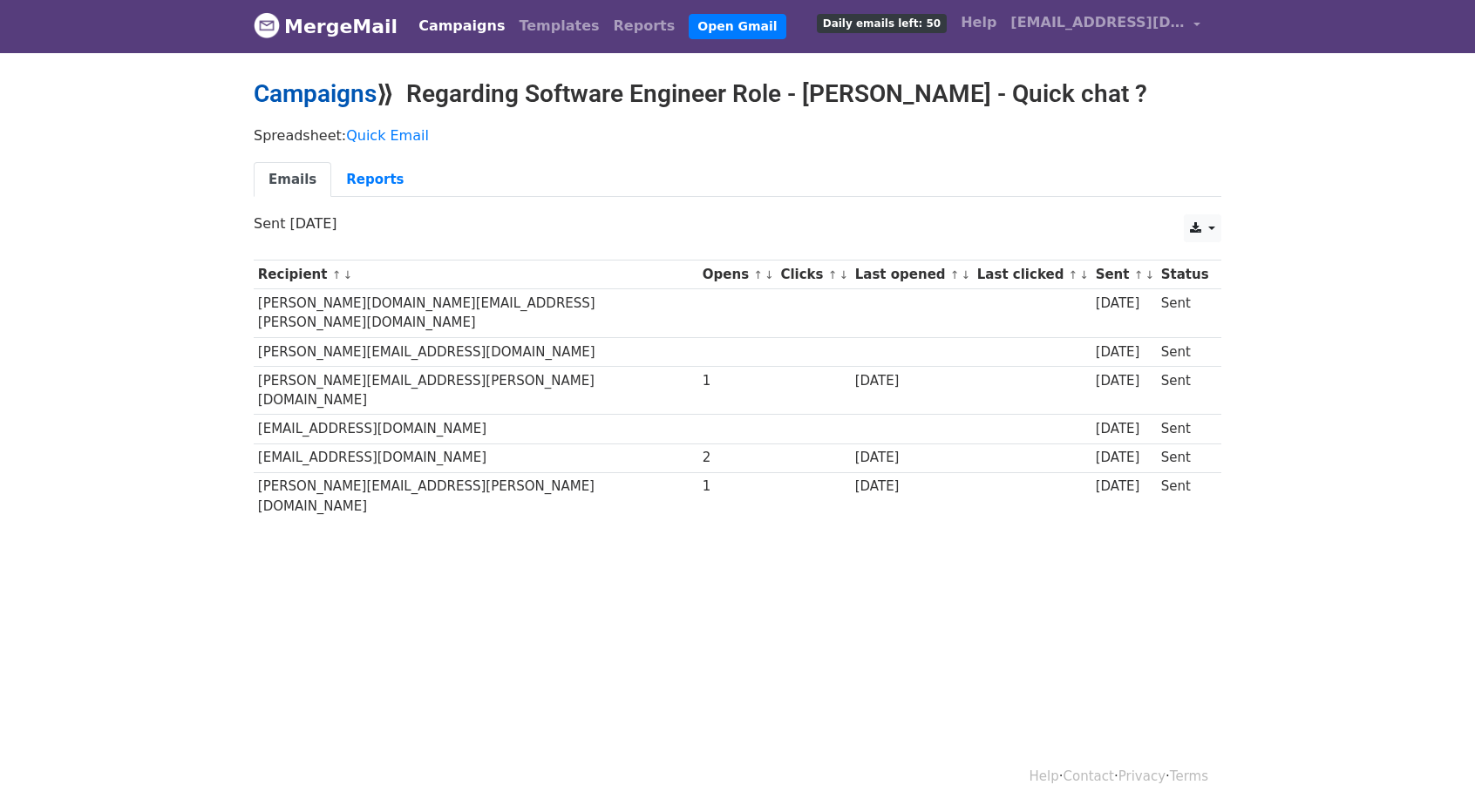
click at [310, 94] on link "Campaigns" at bounding box center [315, 93] width 123 height 29
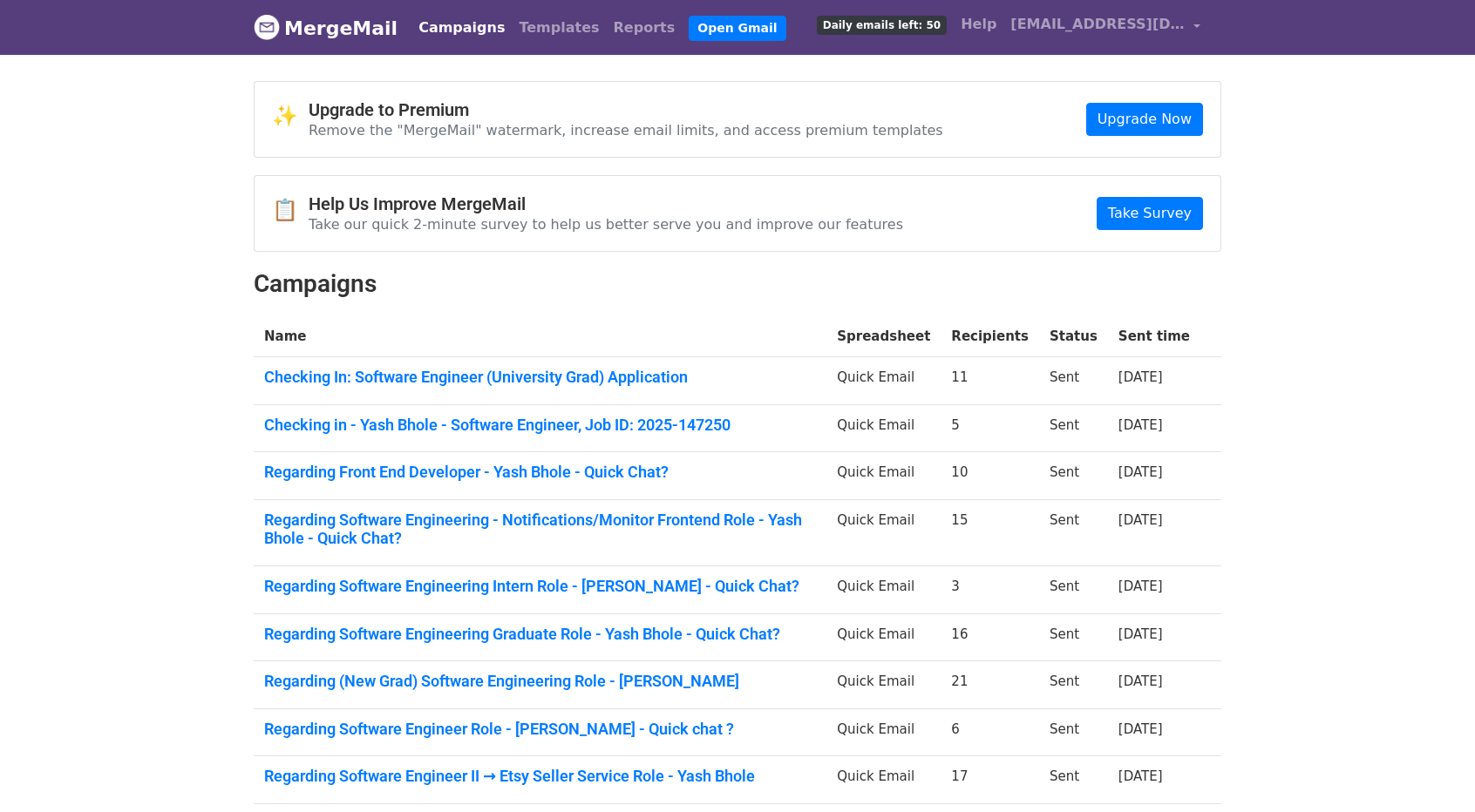
scroll to position [220, 0]
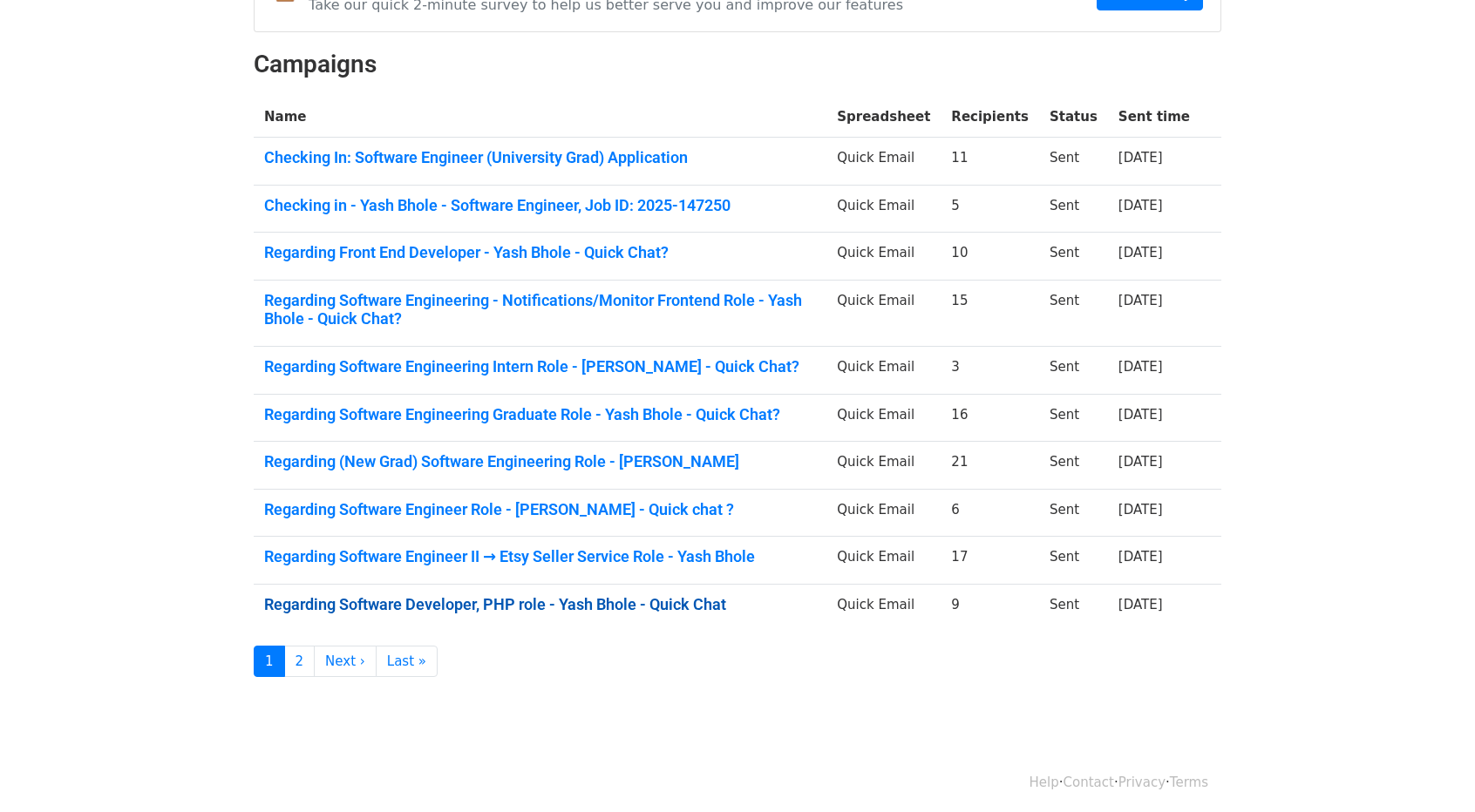
click at [497, 597] on link "Regarding Software Developer, PHP role - Yash Bhole - Quick Chat" at bounding box center [540, 604] width 552 height 19
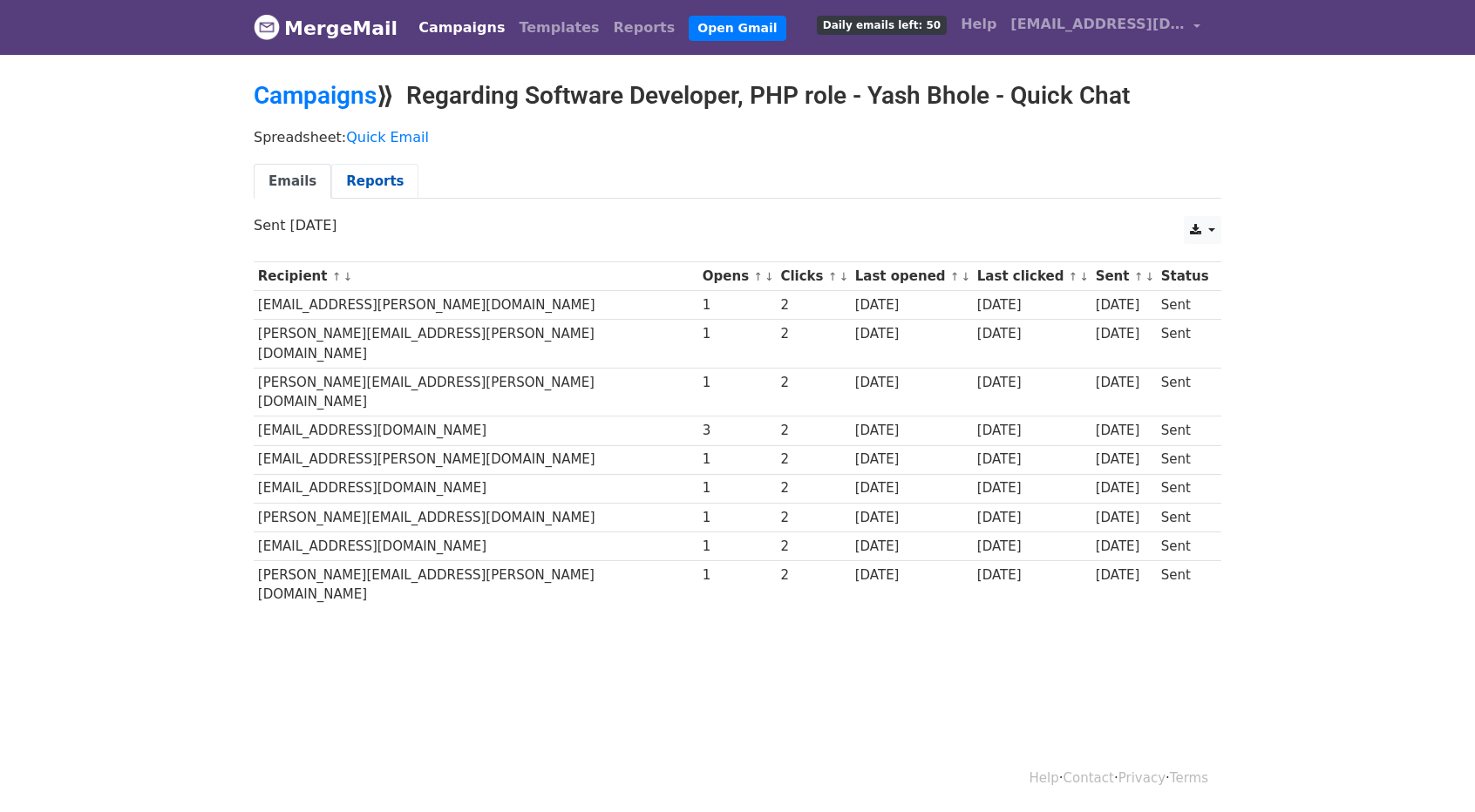
click at [368, 168] on link "Reports" at bounding box center [375, 182] width 87 height 36
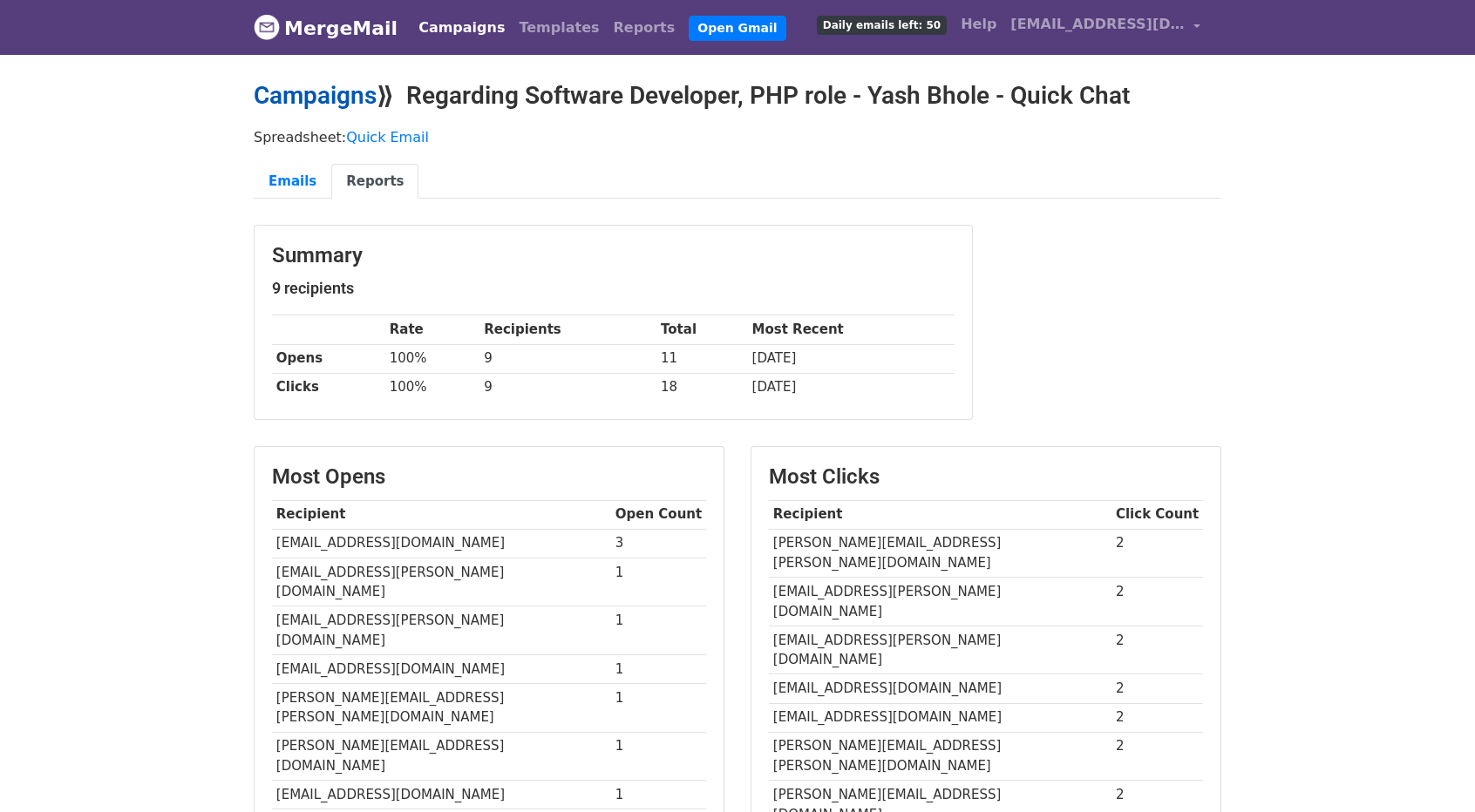
click at [336, 87] on link "Campaigns" at bounding box center [315, 95] width 123 height 29
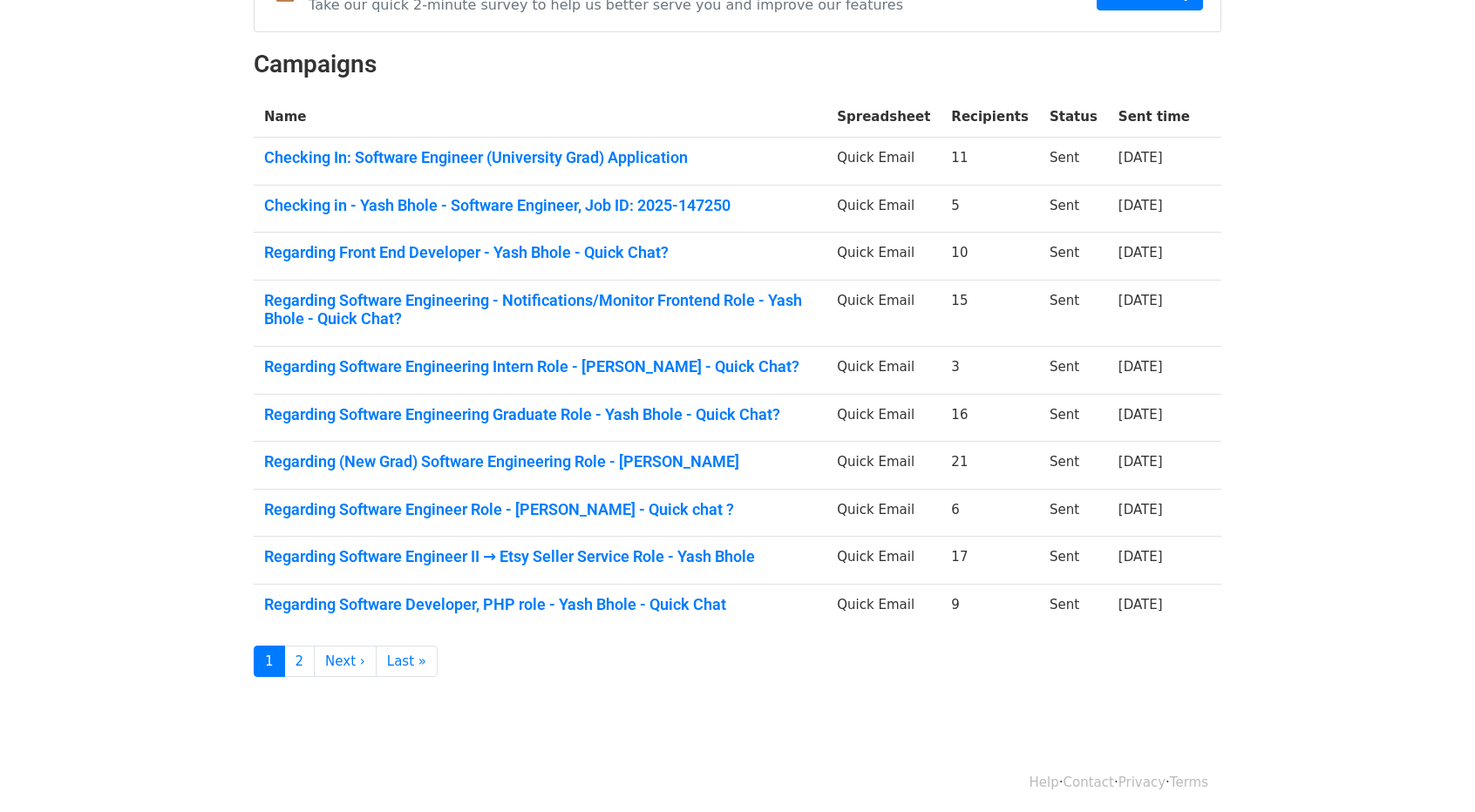
scroll to position [220, 0]
click at [372, 598] on link "Regarding Software Developer, PHP role - Yash Bhole - Quick Chat" at bounding box center [540, 604] width 552 height 19
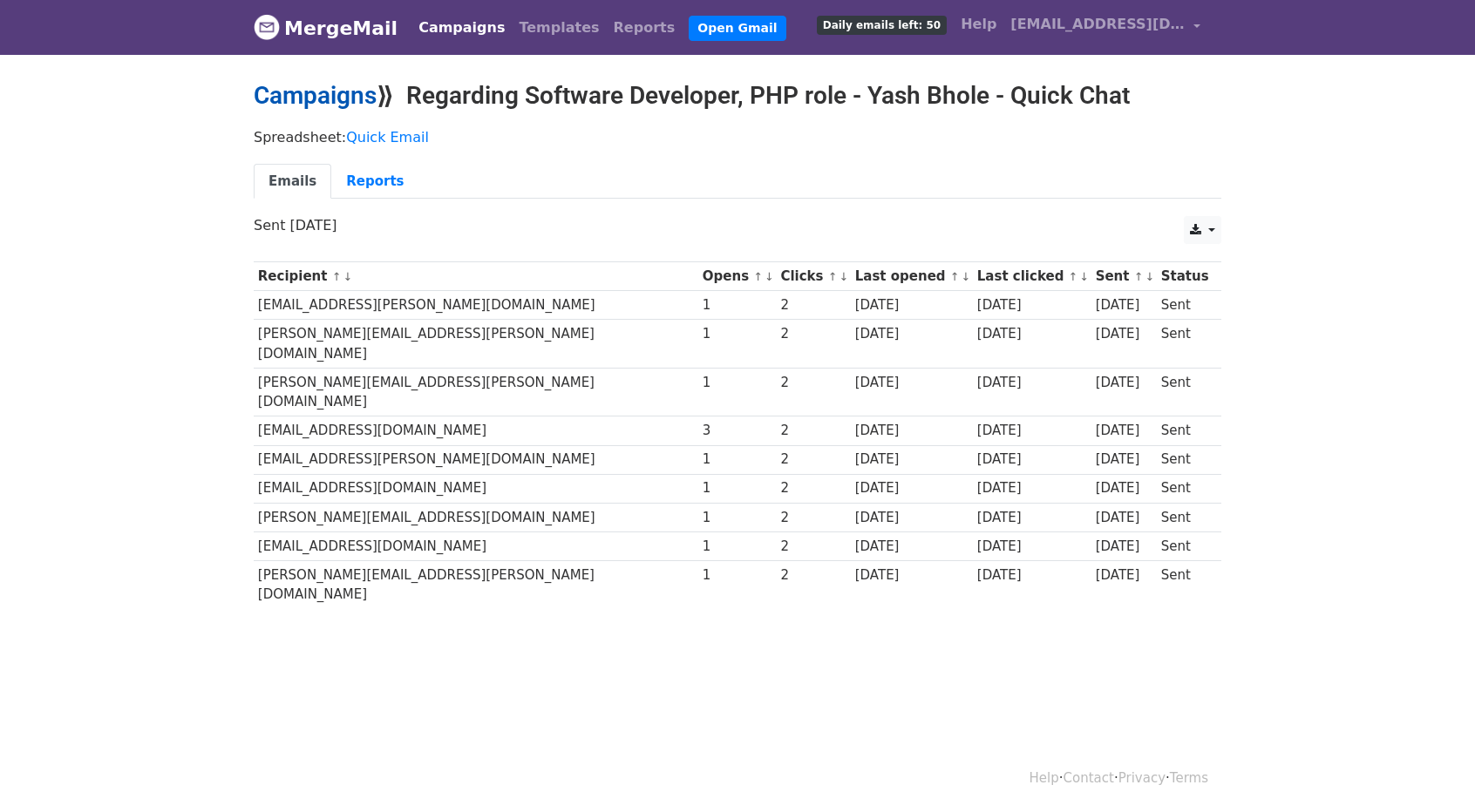
click at [310, 91] on link "Campaigns" at bounding box center [315, 95] width 123 height 29
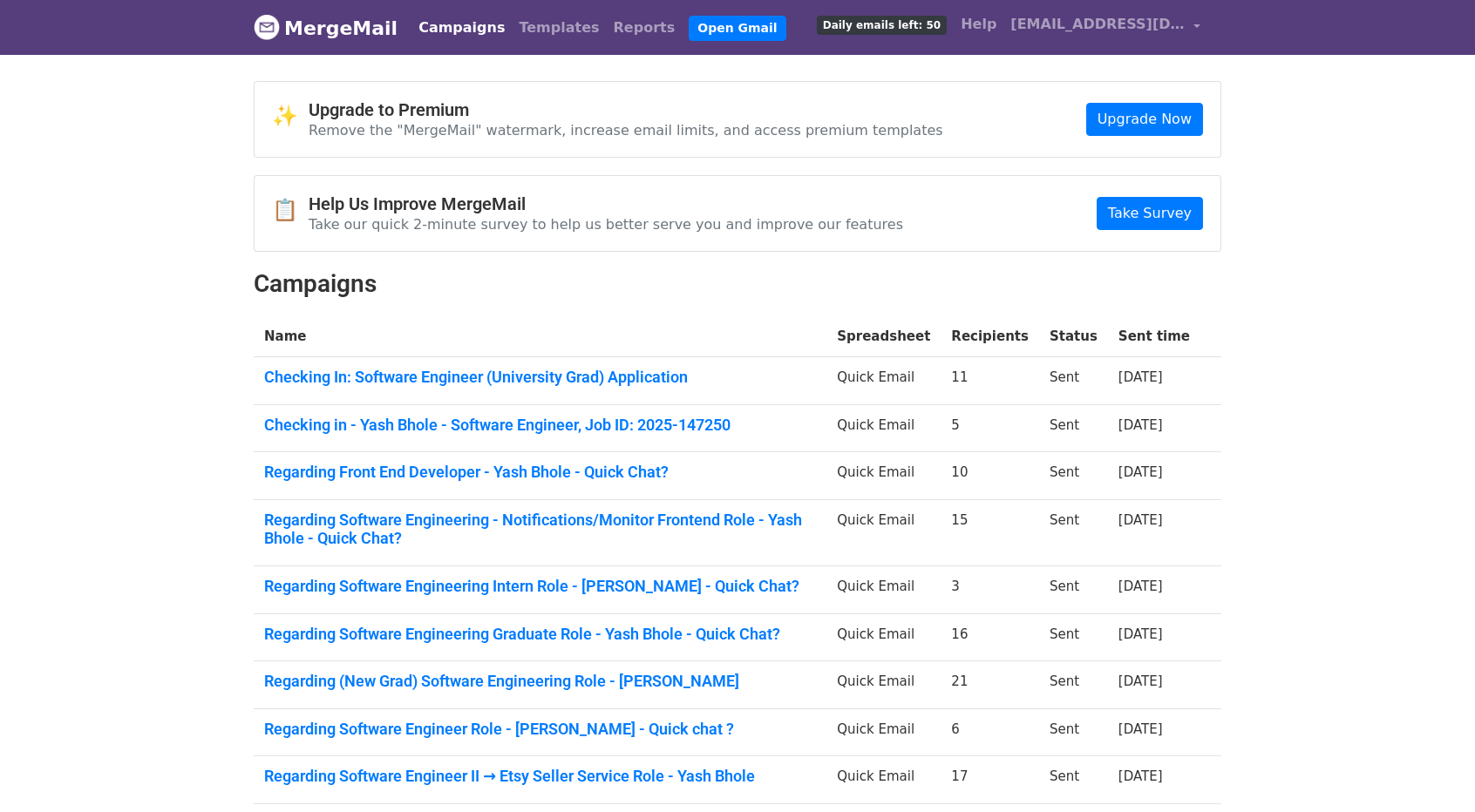
scroll to position [220, 0]
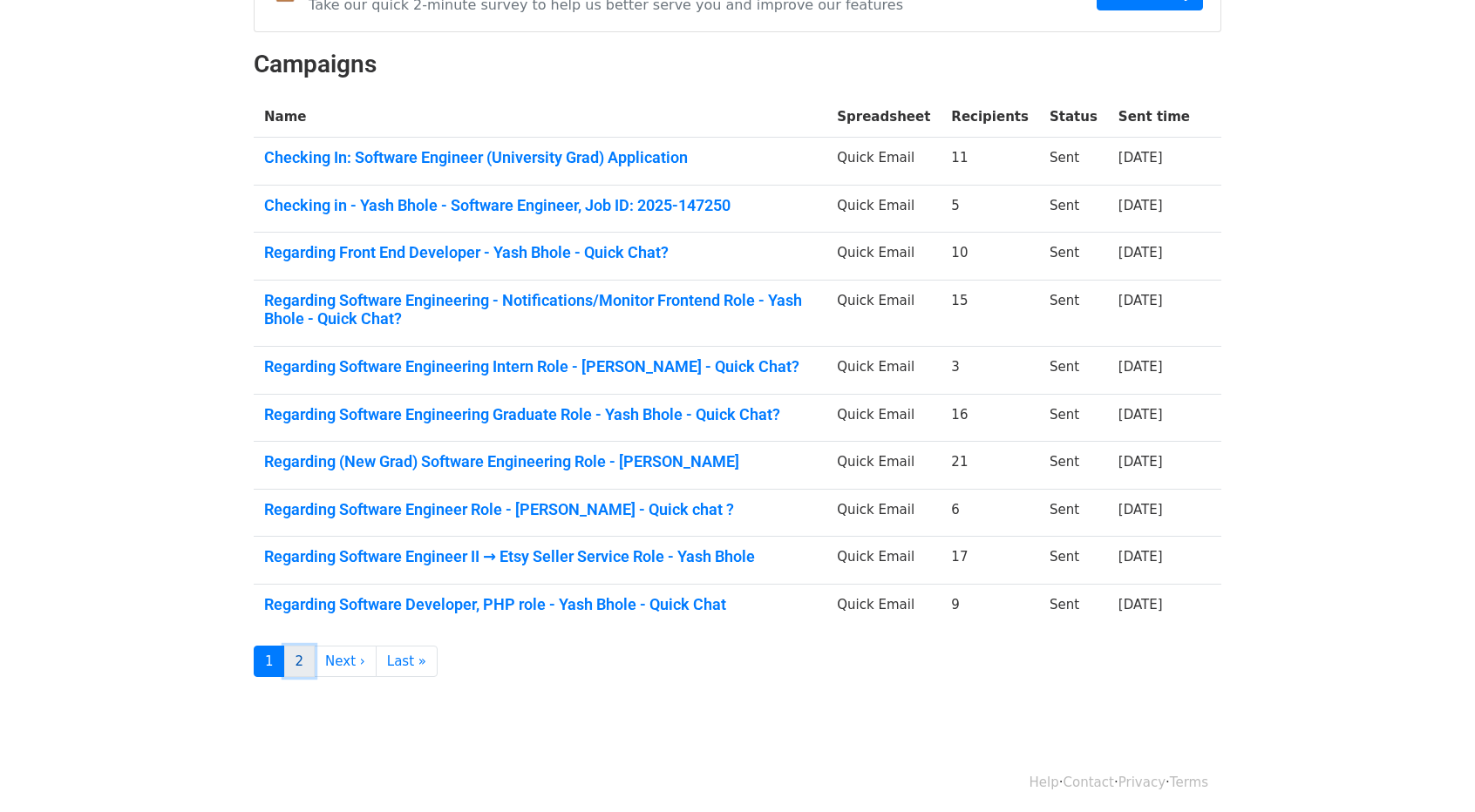
click at [308, 650] on link "2" at bounding box center [300, 662] width 32 height 32
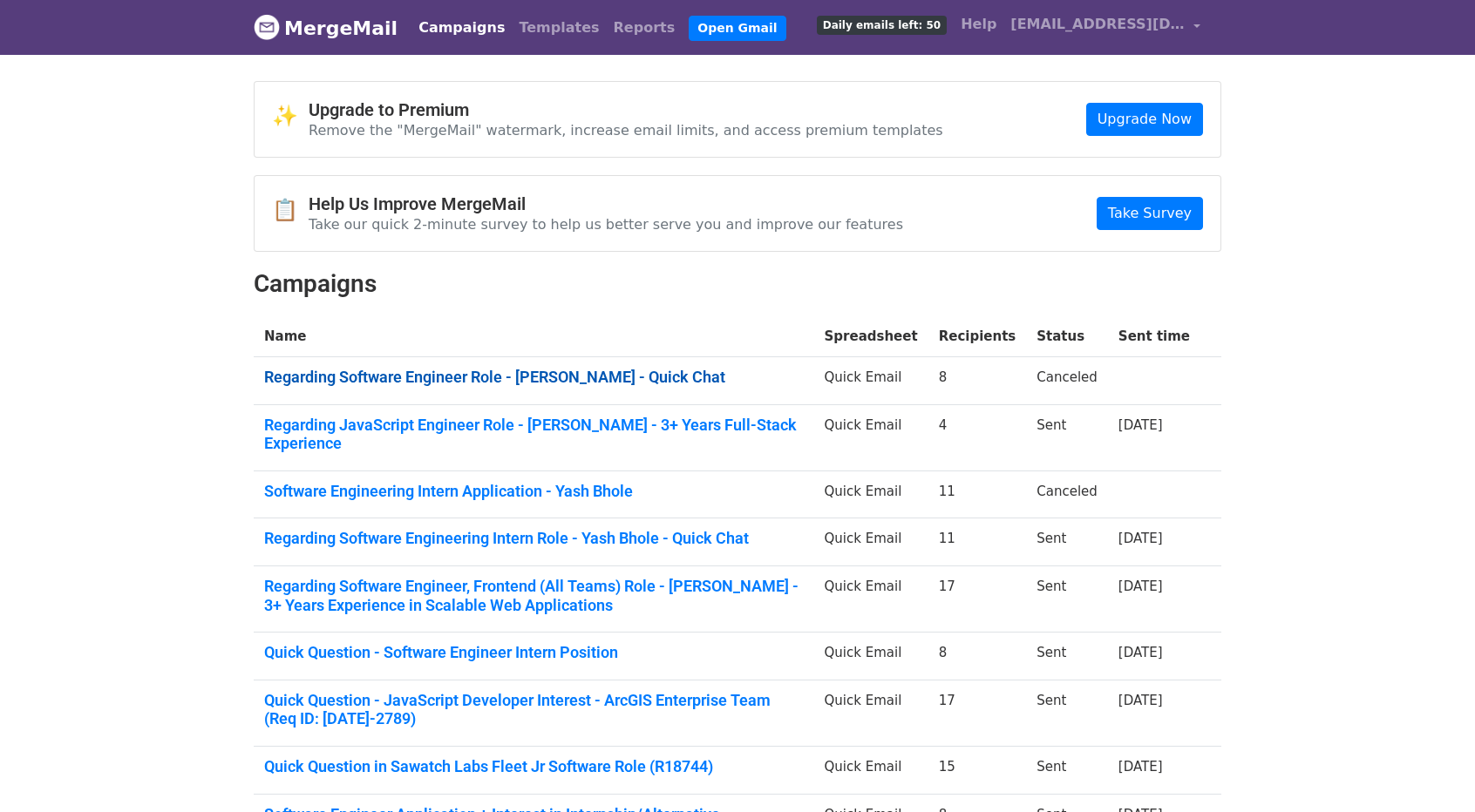
click at [478, 384] on link "Regarding Software Engineer Role - [PERSON_NAME] - Quick Chat" at bounding box center [534, 377] width 540 height 19
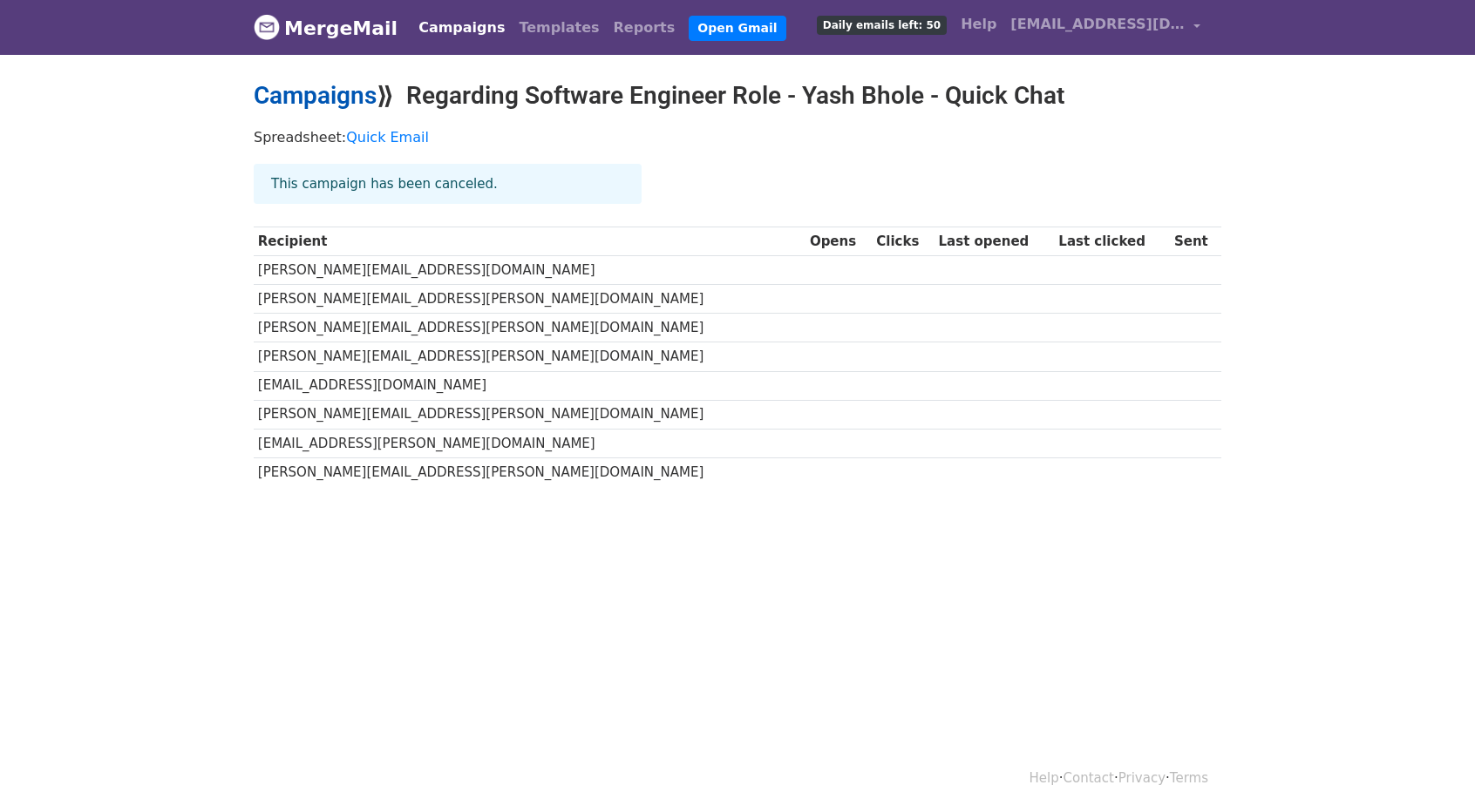
click at [295, 85] on link "Campaigns" at bounding box center [315, 95] width 123 height 29
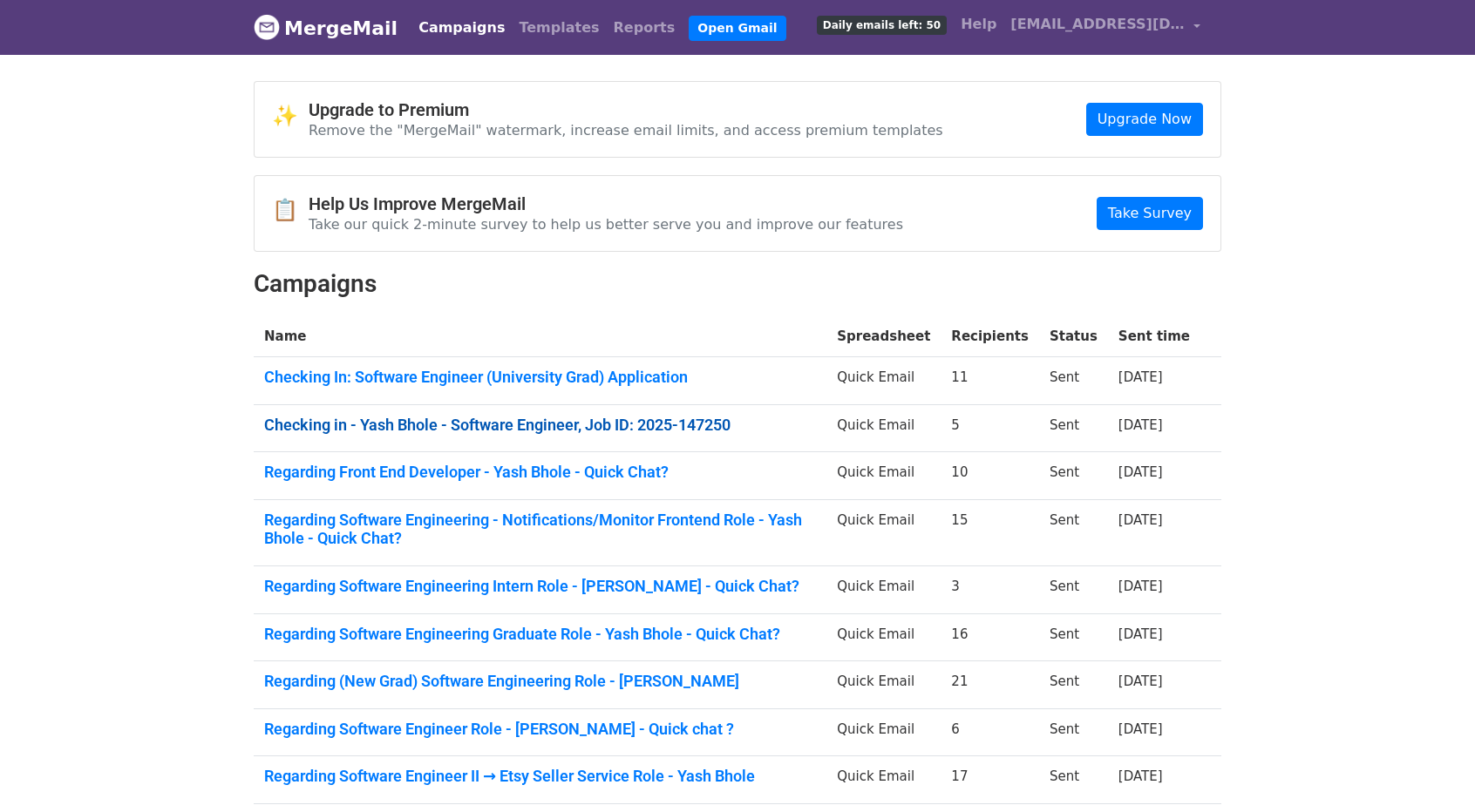
click at [379, 419] on link "Checking in - Yash Bhole - Software Engineer, Job ID: 2025-147250" at bounding box center [540, 424] width 552 height 19
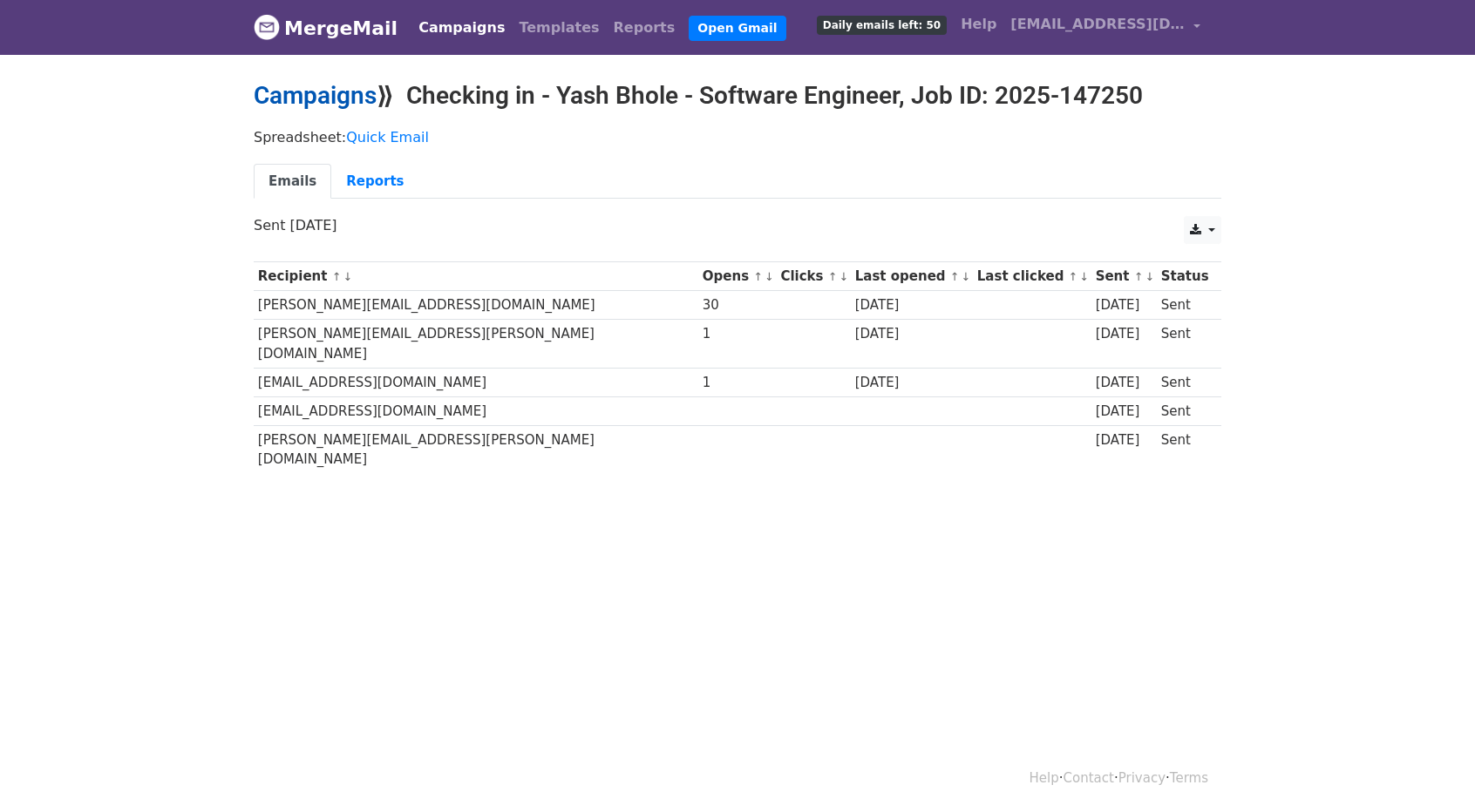
click at [321, 91] on link "Campaigns" at bounding box center [315, 95] width 123 height 29
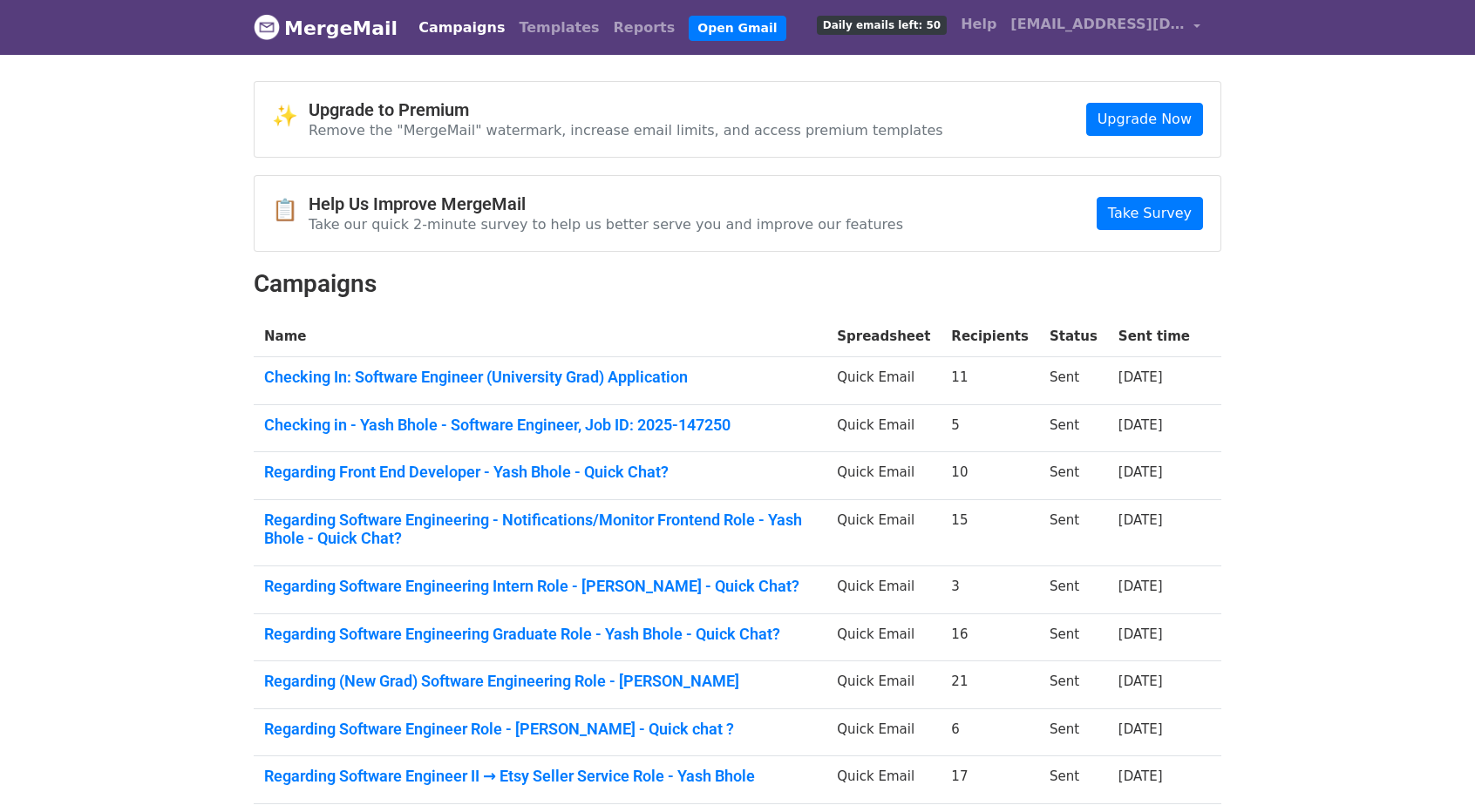
scroll to position [220, 0]
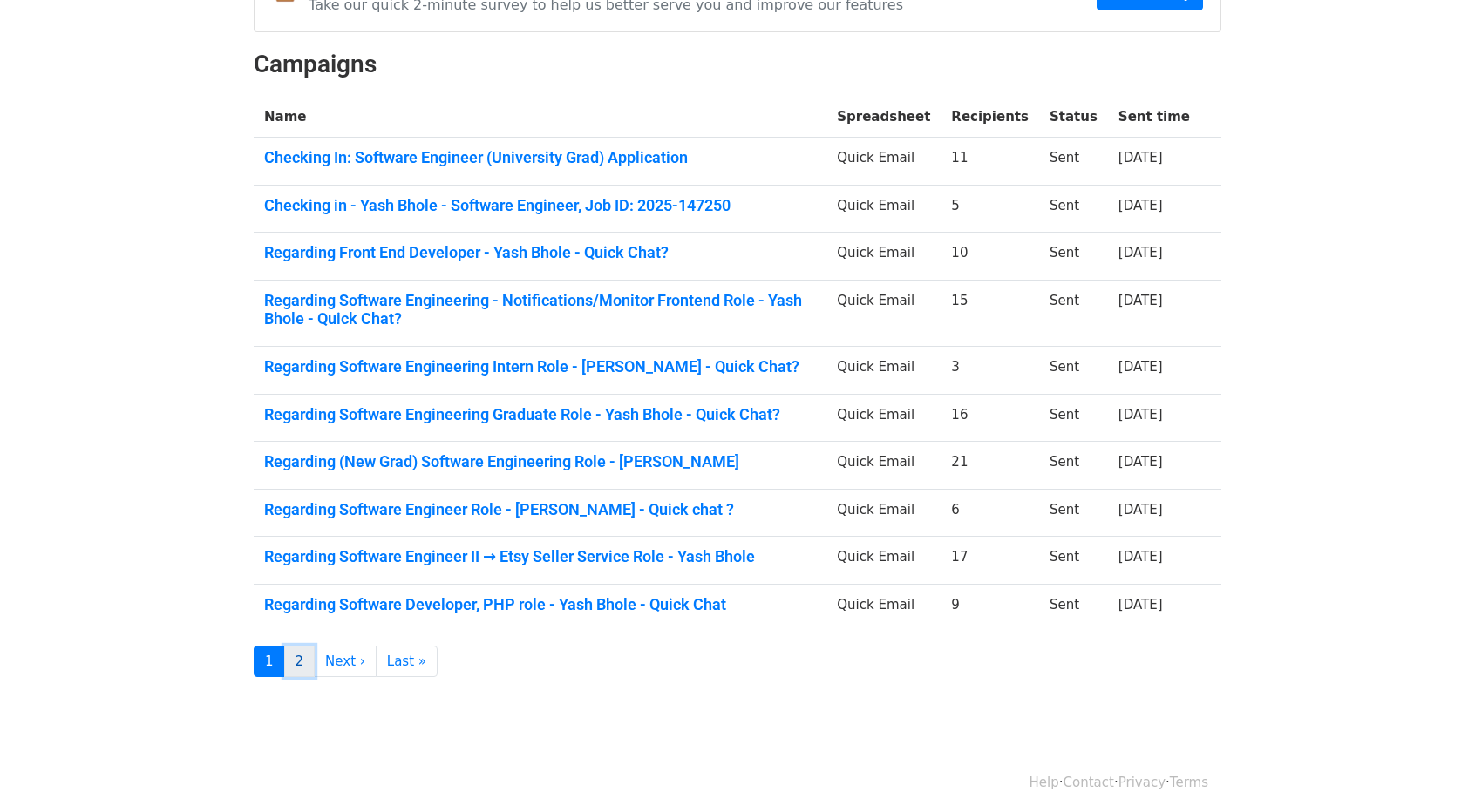
click at [305, 653] on link "2" at bounding box center [300, 662] width 32 height 32
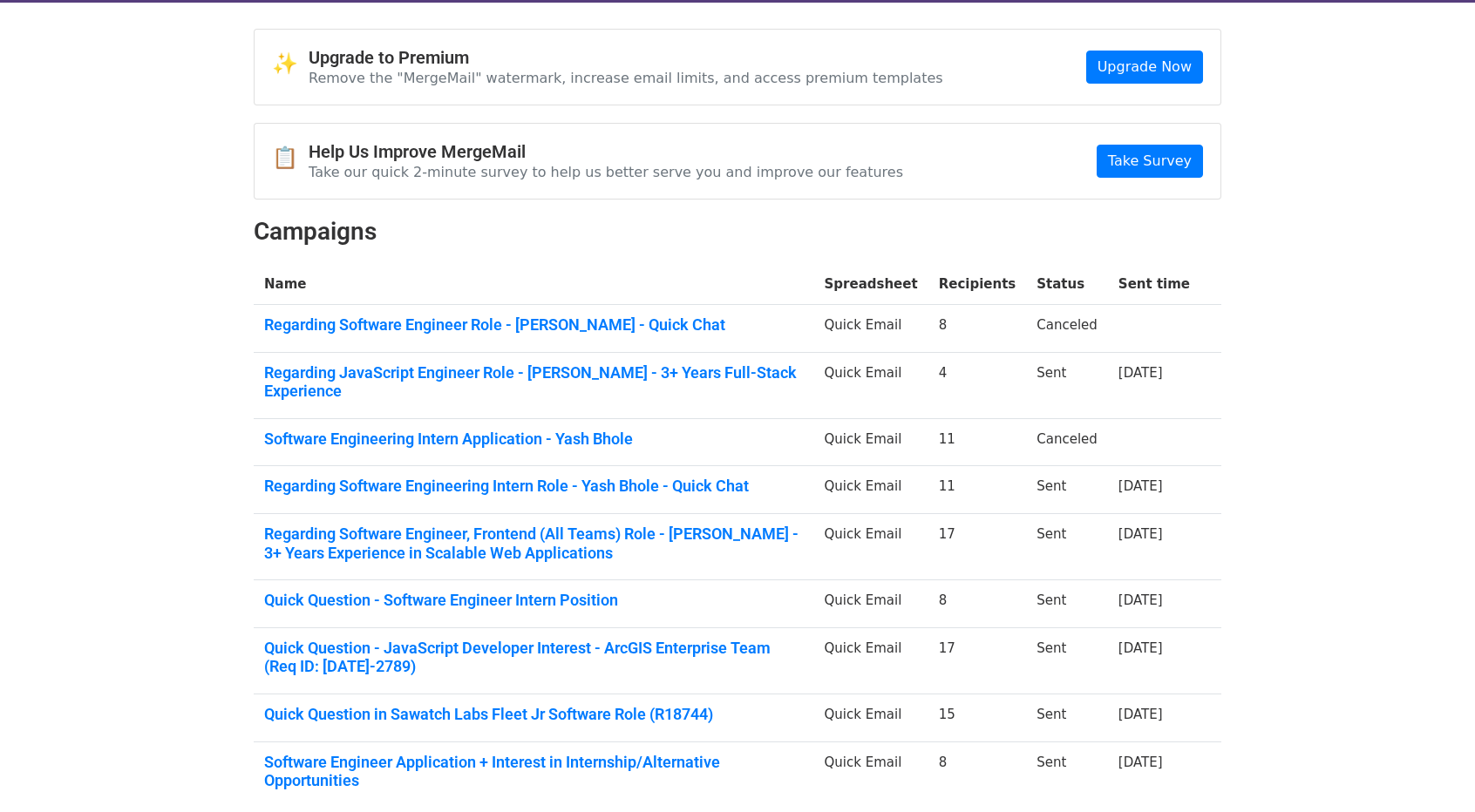
scroll to position [55, 0]
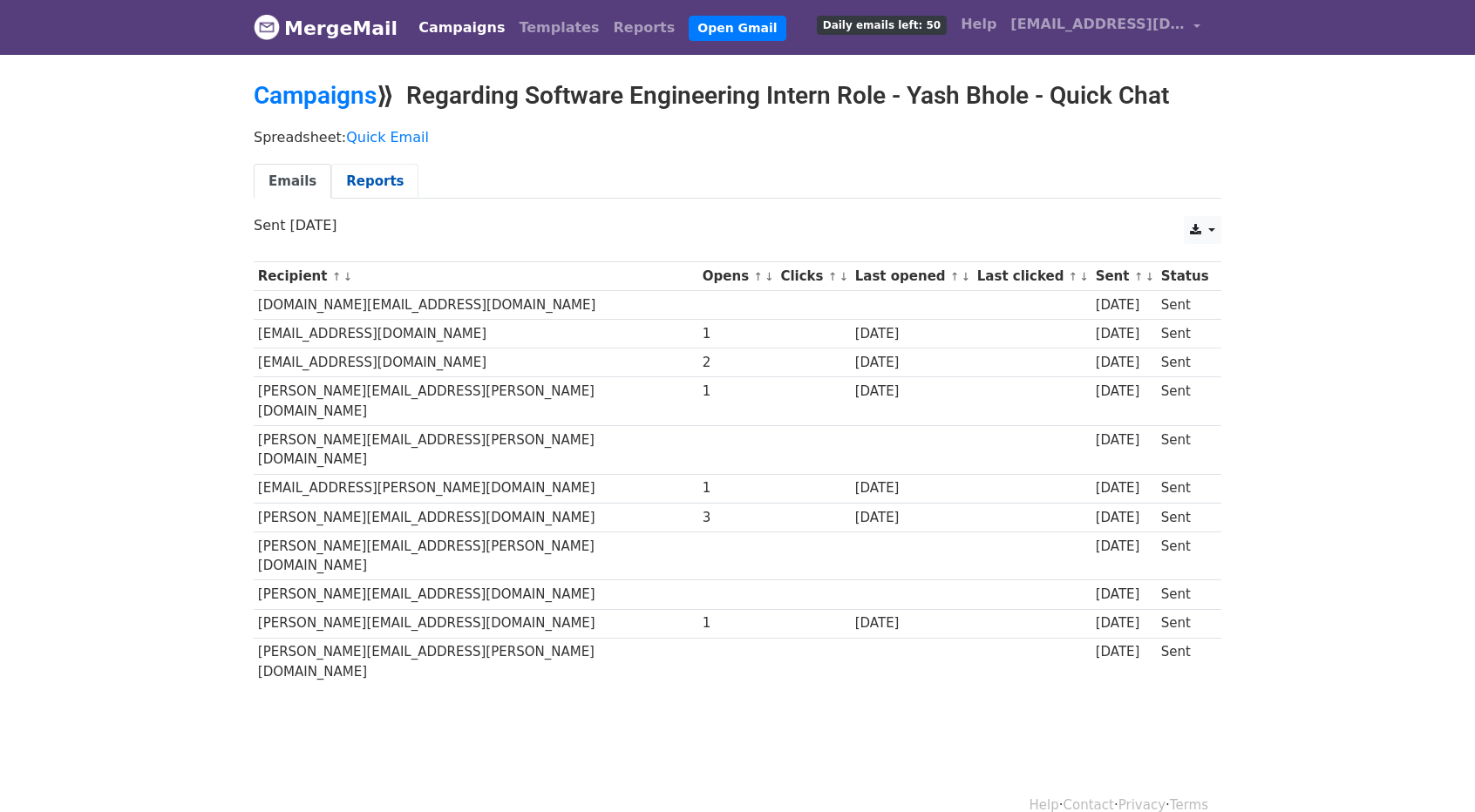
click at [354, 176] on link "Reports" at bounding box center [375, 182] width 87 height 36
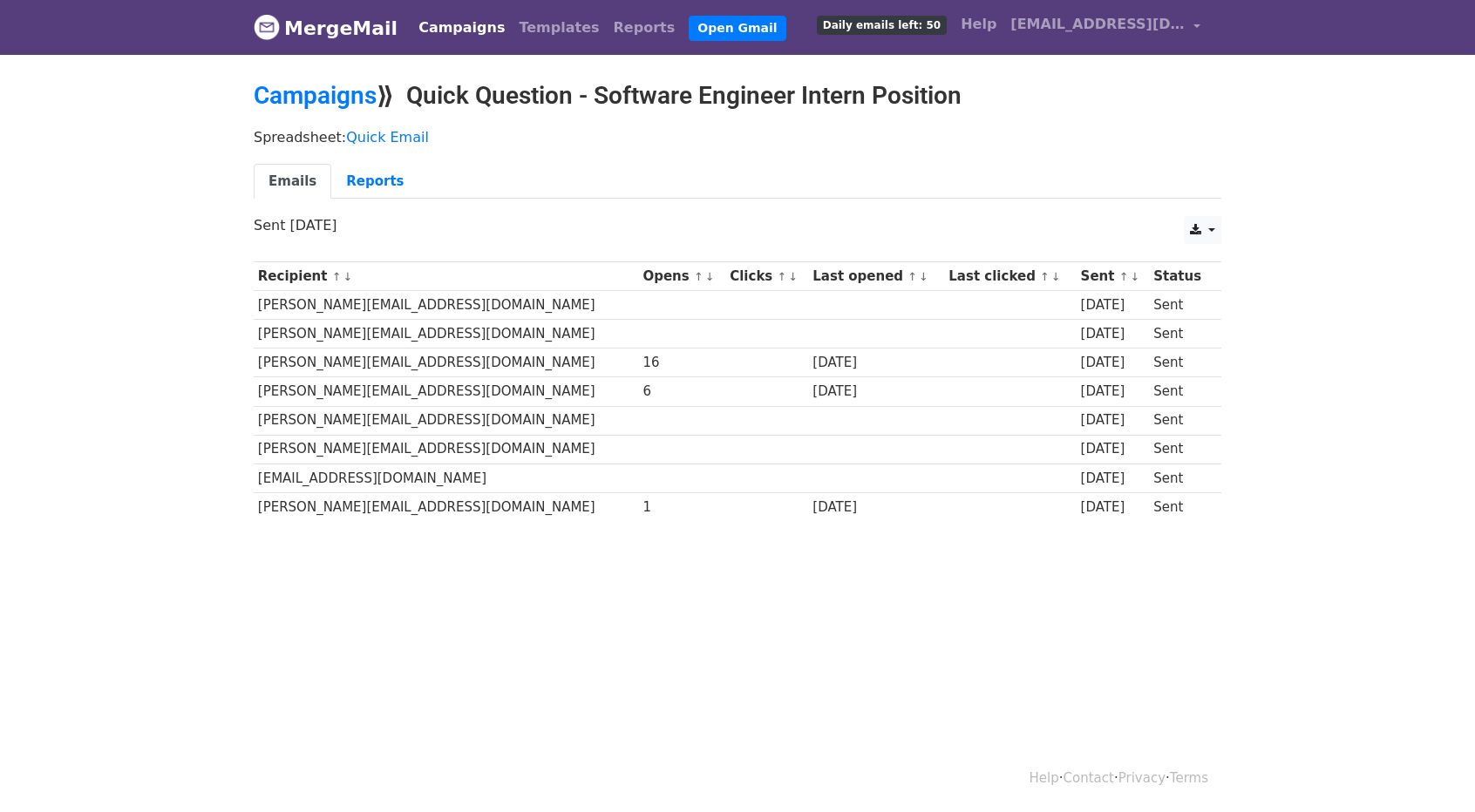
scroll to position [2, 0]
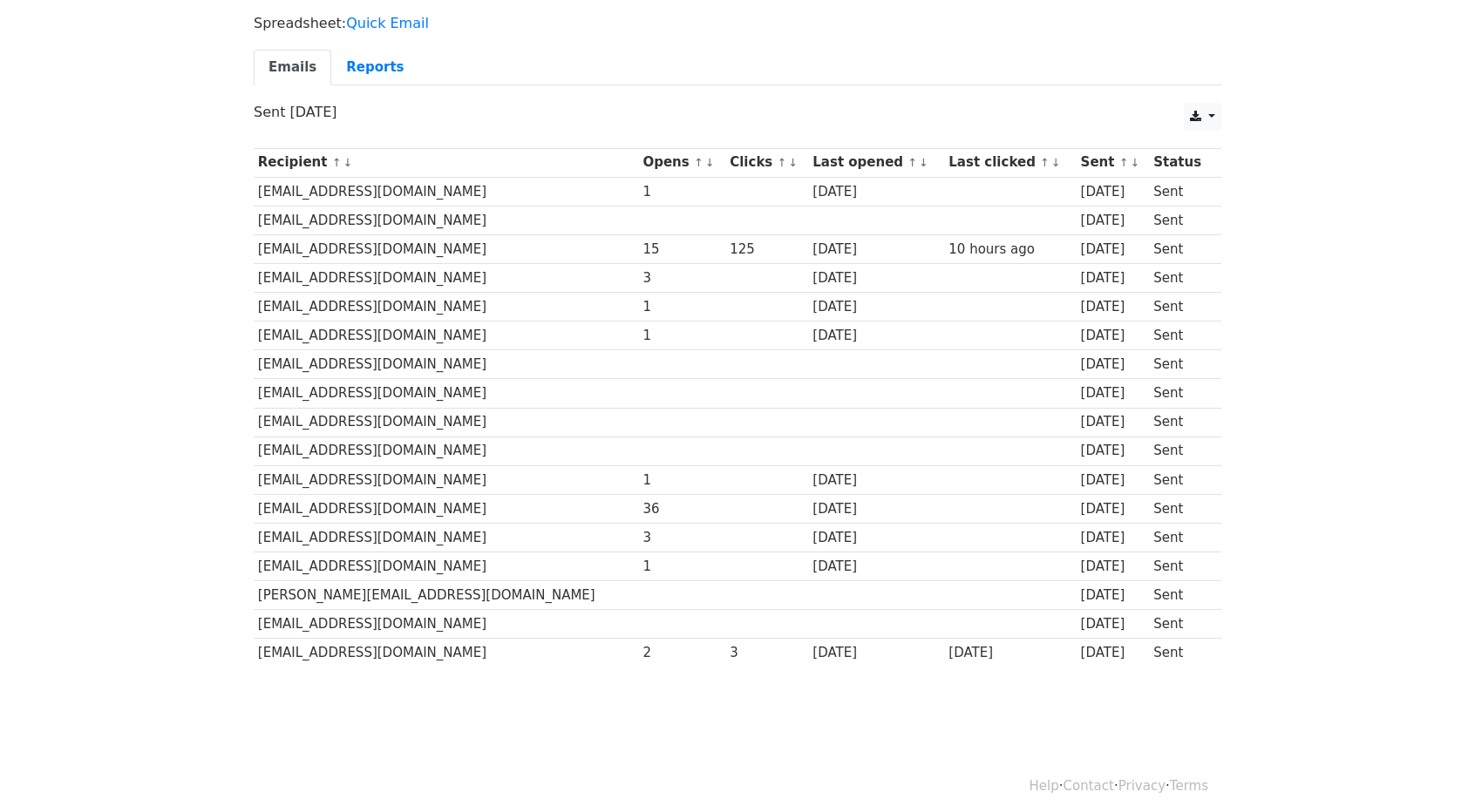
scroll to position [145, 0]
click at [349, 61] on link "Reports" at bounding box center [375, 66] width 87 height 36
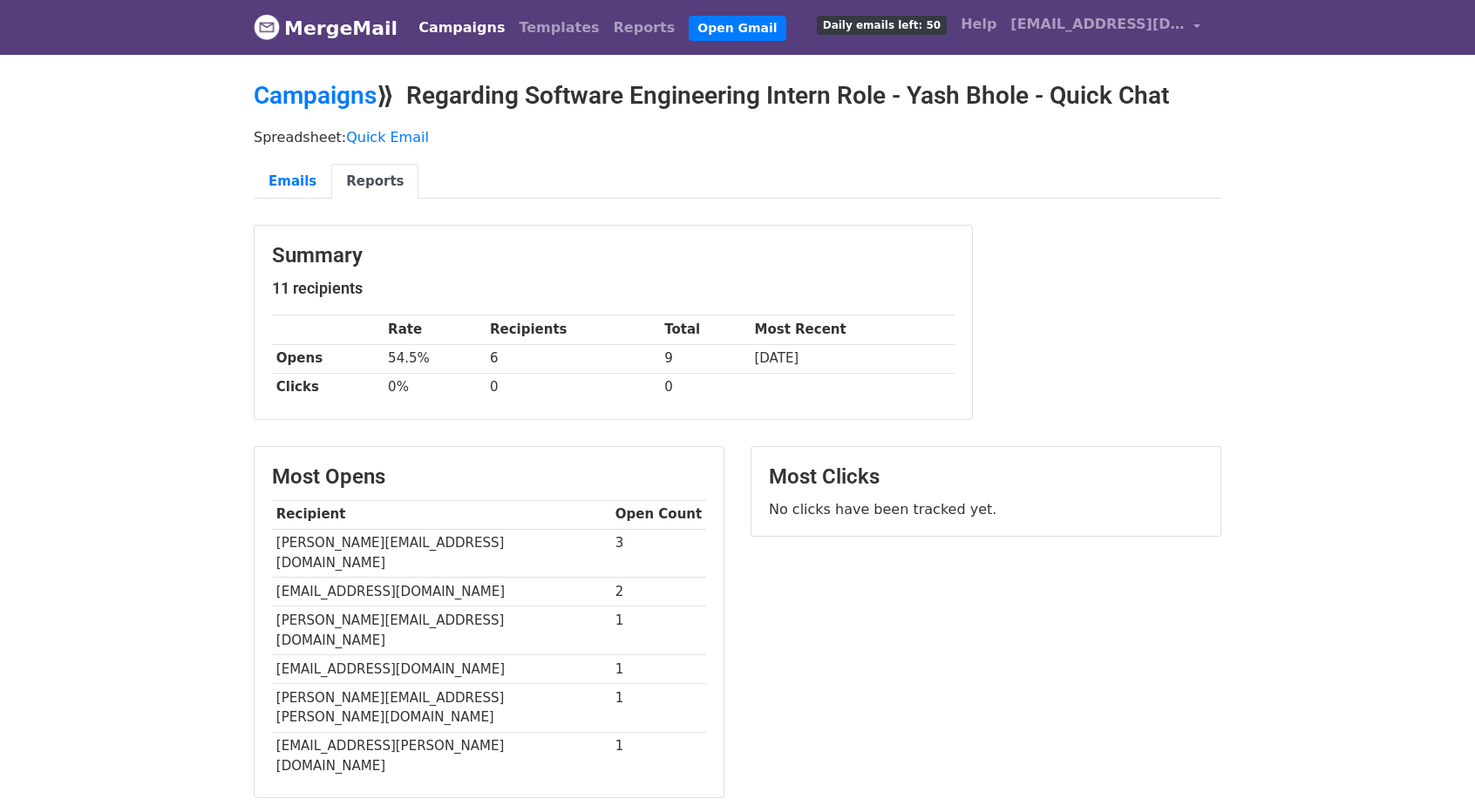
scroll to position [176, 0]
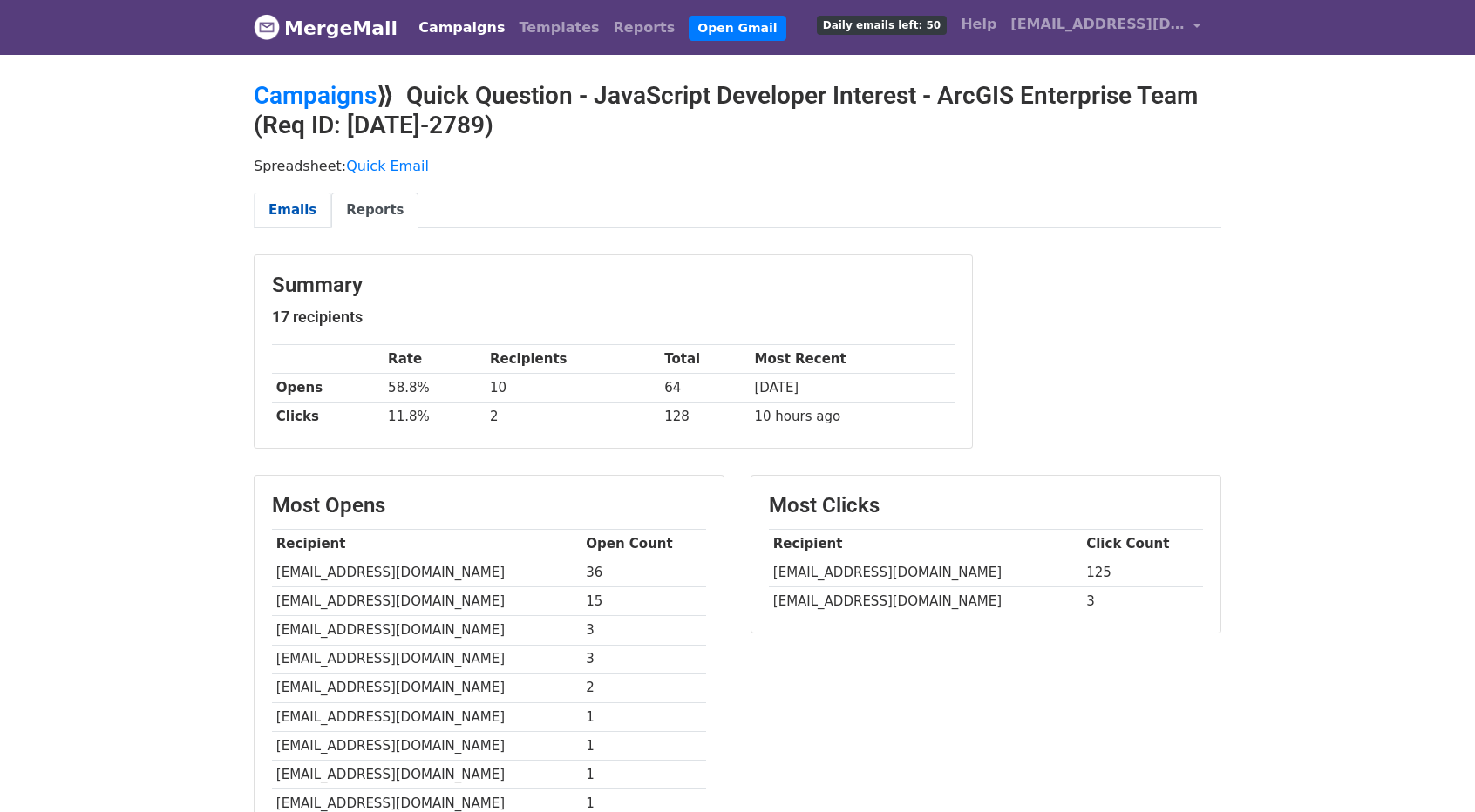
click at [282, 202] on link "Emails" at bounding box center [292, 211] width 78 height 36
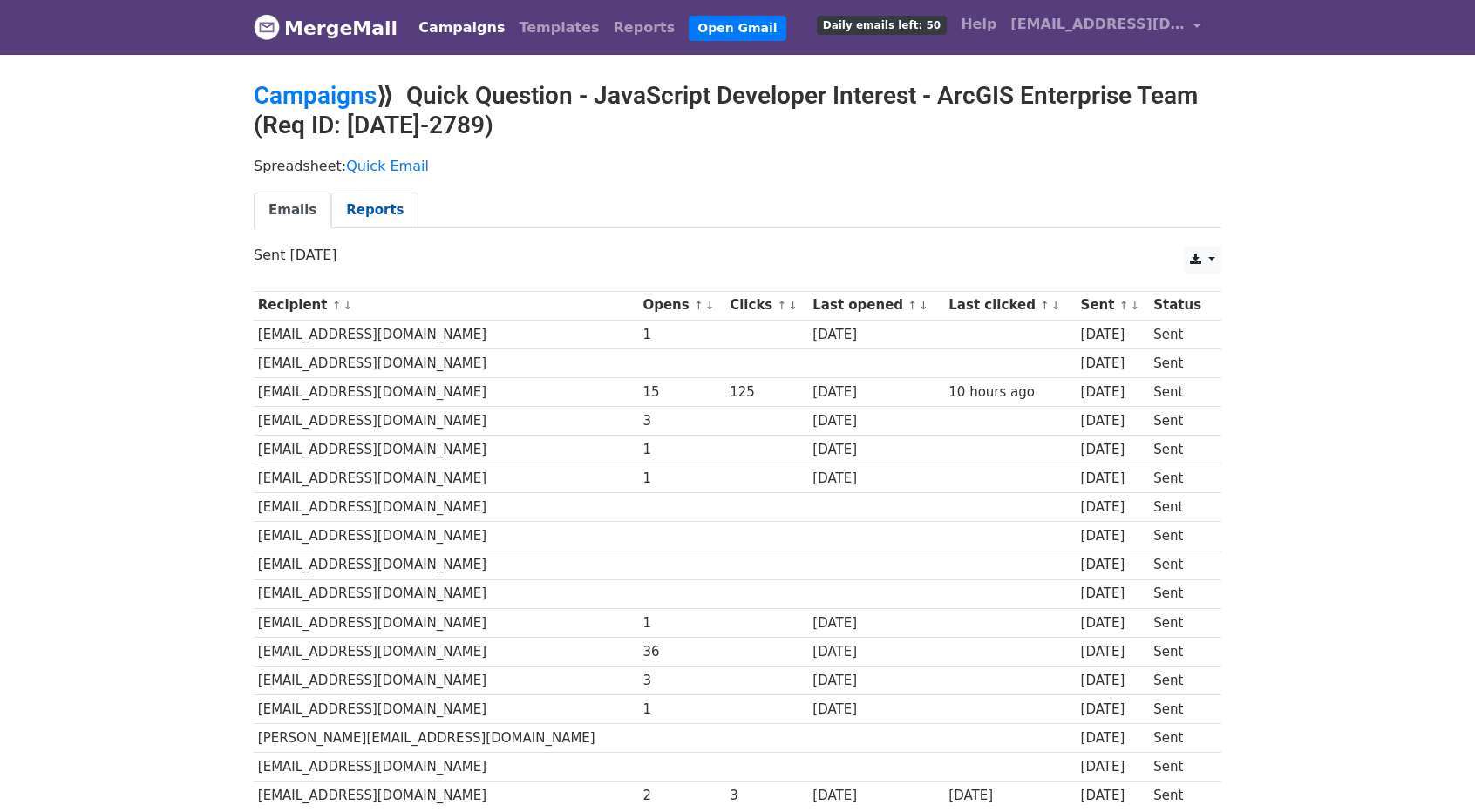
click at [372, 201] on link "Reports" at bounding box center [375, 211] width 87 height 36
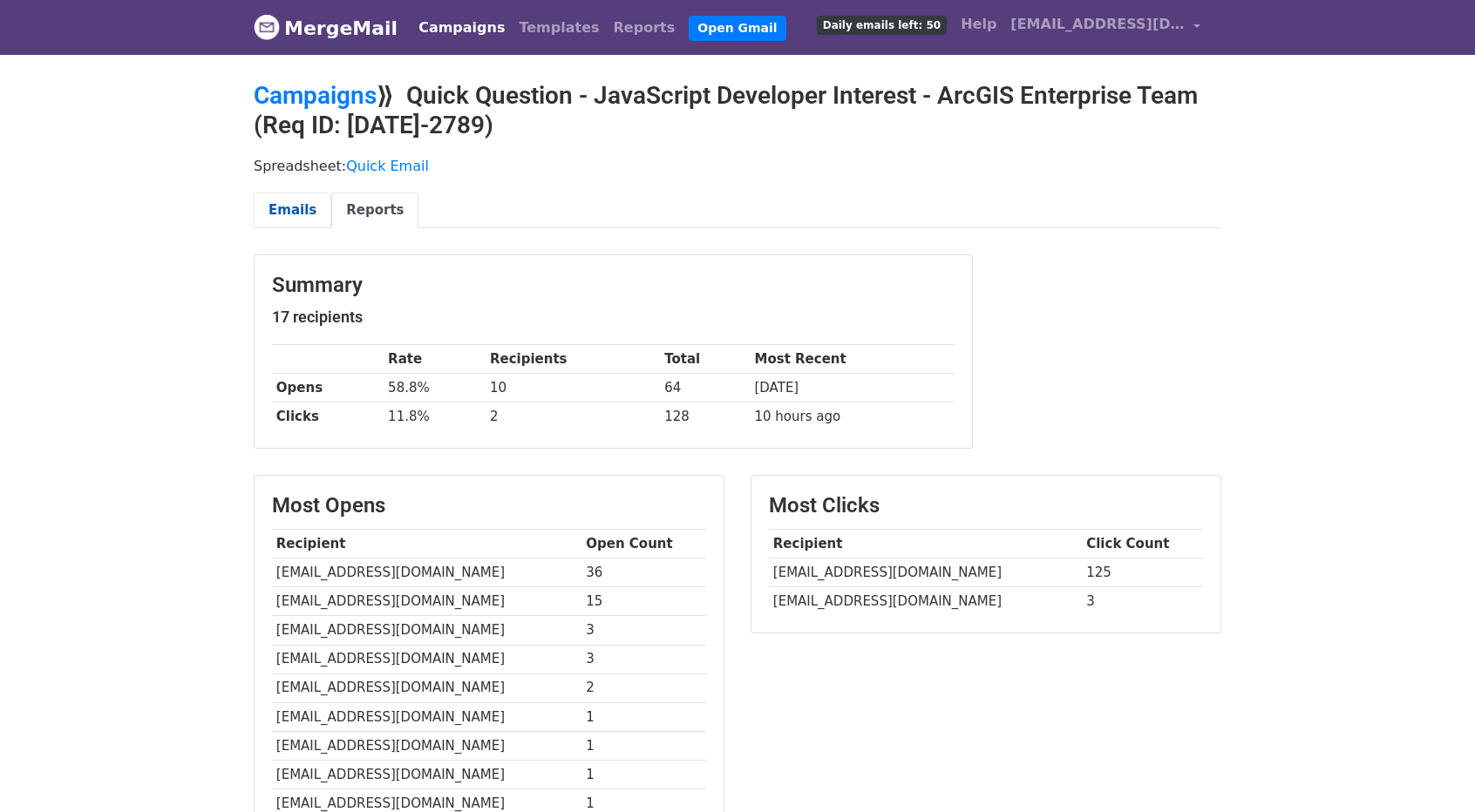
click at [275, 196] on link "Emails" at bounding box center [292, 211] width 78 height 36
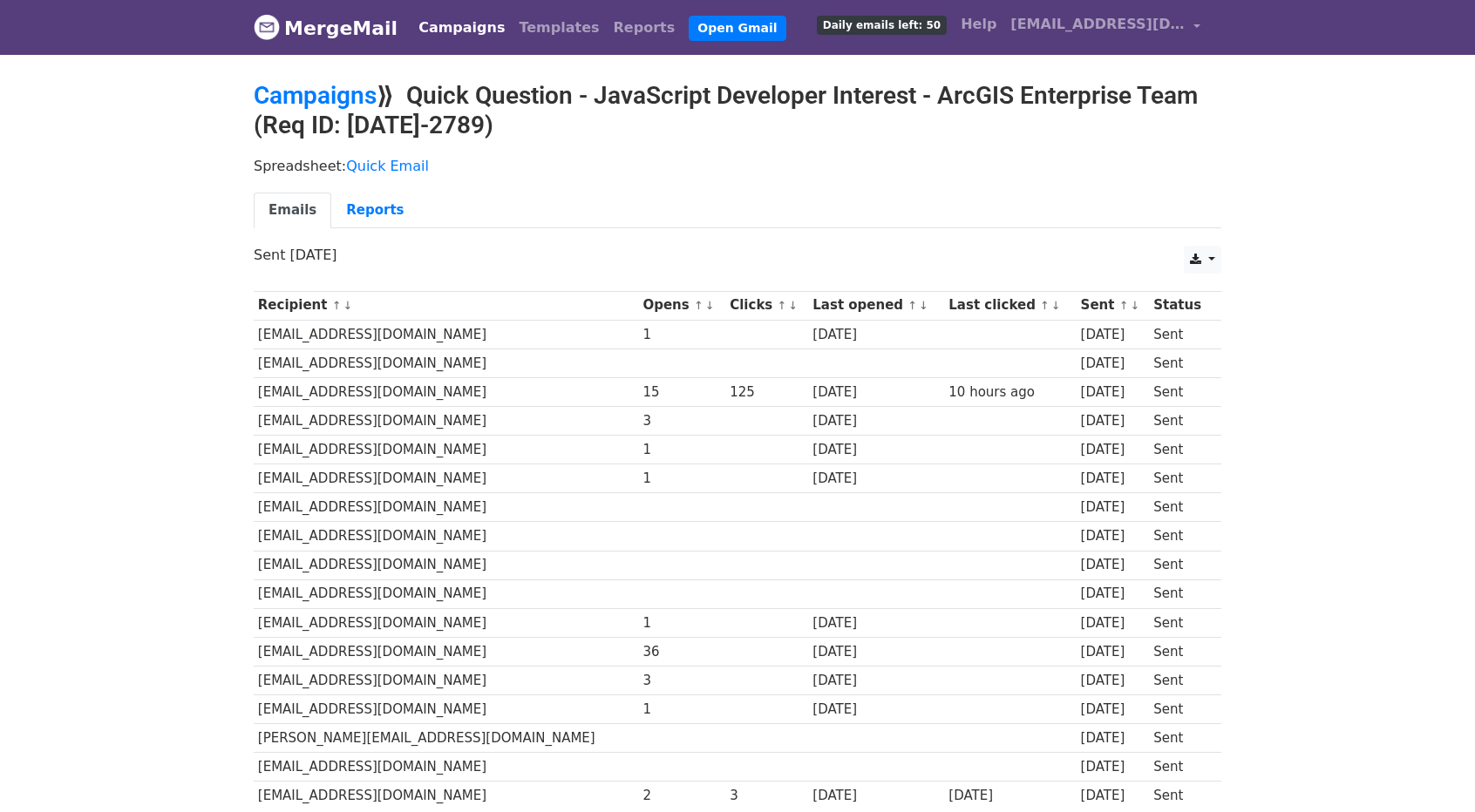
scroll to position [145, 0]
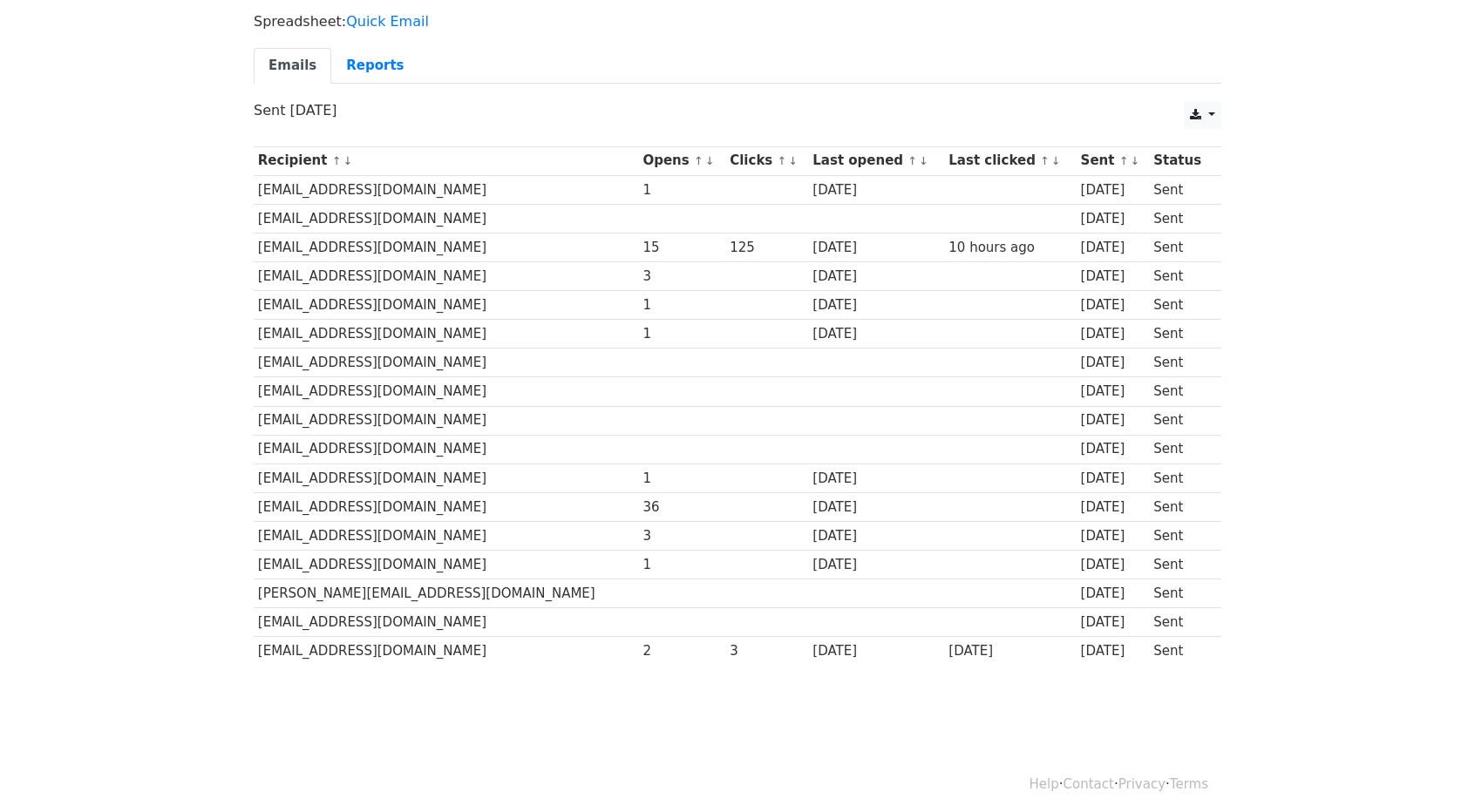
click at [407, 466] on td "[EMAIL_ADDRESS][DOMAIN_NAME]" at bounding box center [446, 478] width 386 height 29
